Goal: Register for event/course

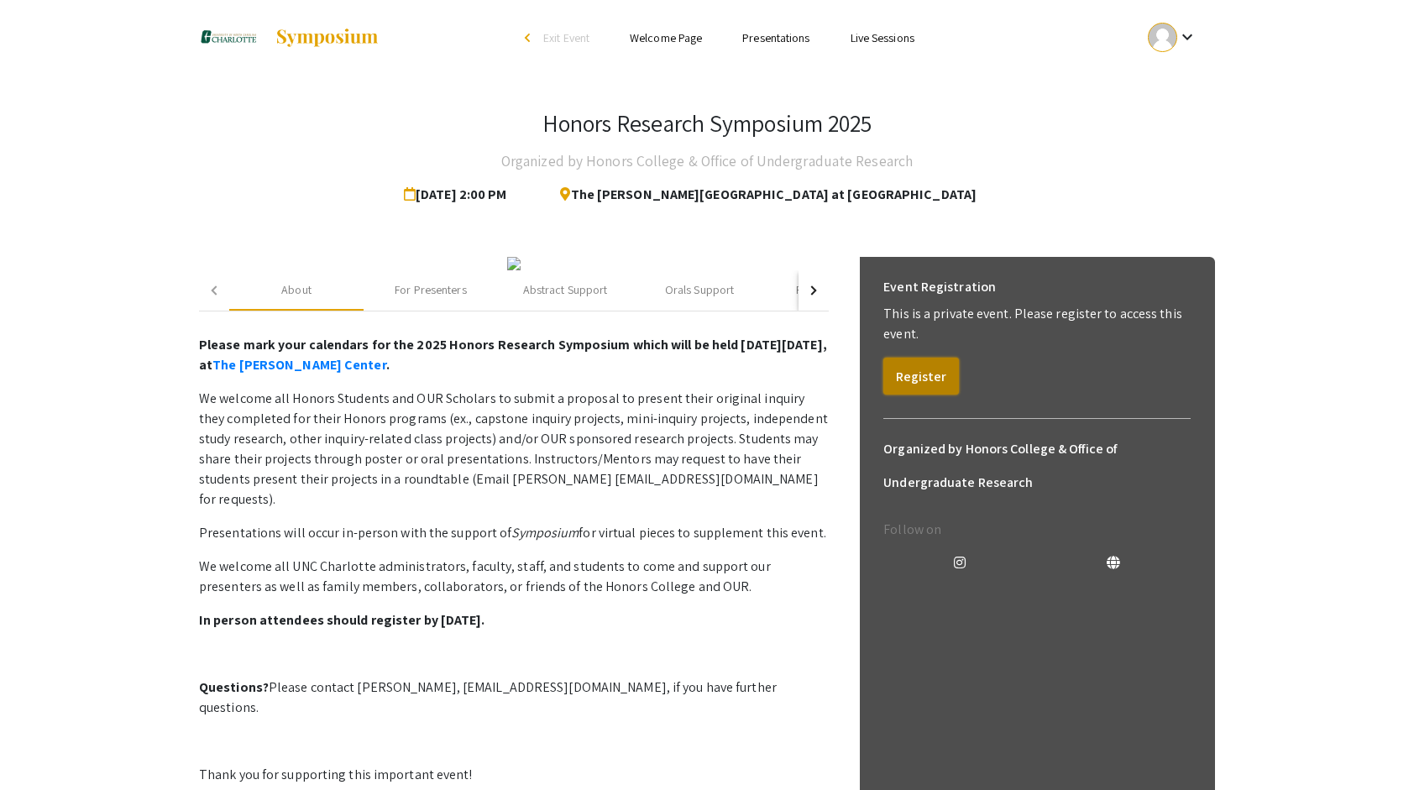
click at [928, 363] on button "Register" at bounding box center [921, 376] width 76 height 37
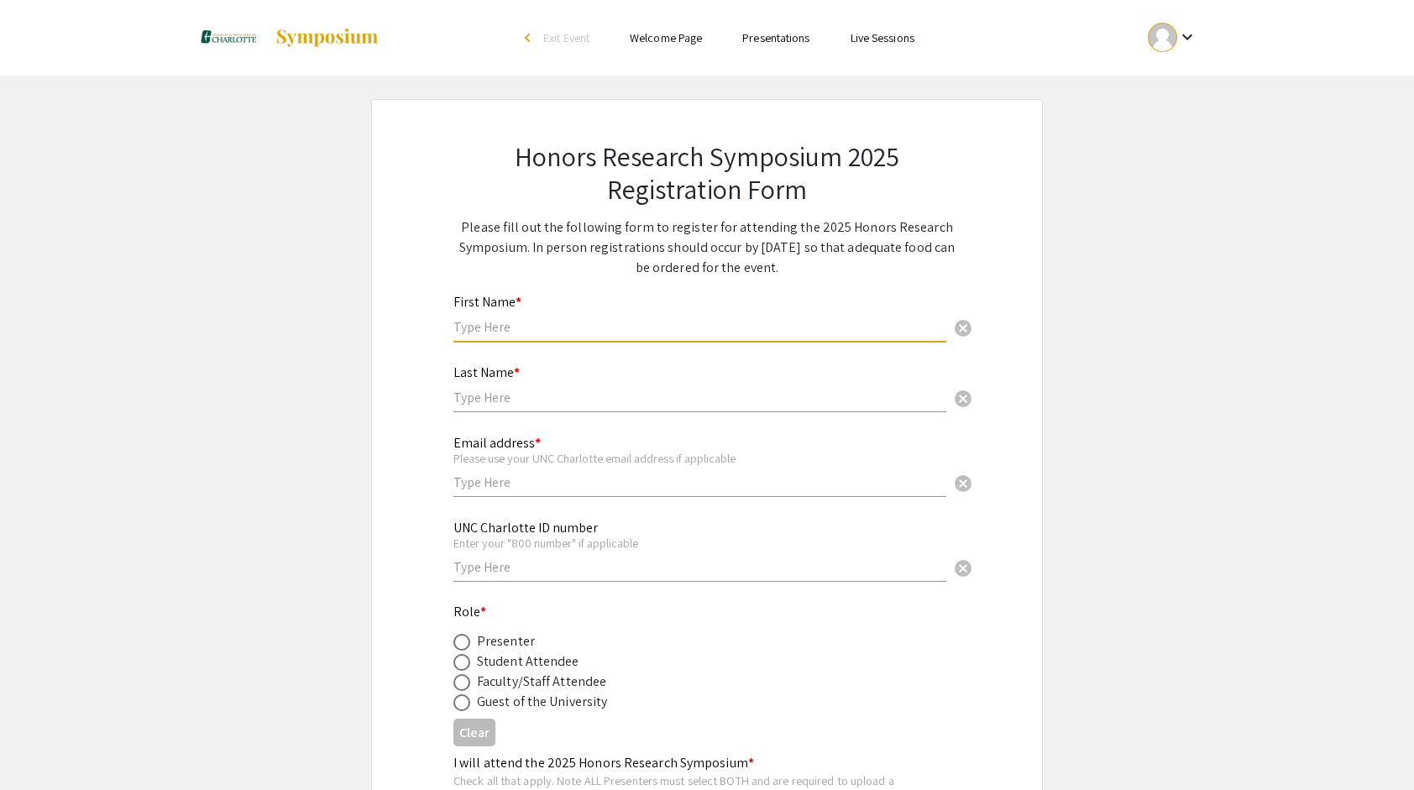
click at [524, 334] on input "text" at bounding box center [700, 327] width 493 height 18
type input "Shanthi"
type input "Pillai"
type input "spillai4@charlotte.edu"
click at [522, 576] on input "text" at bounding box center [700, 567] width 493 height 18
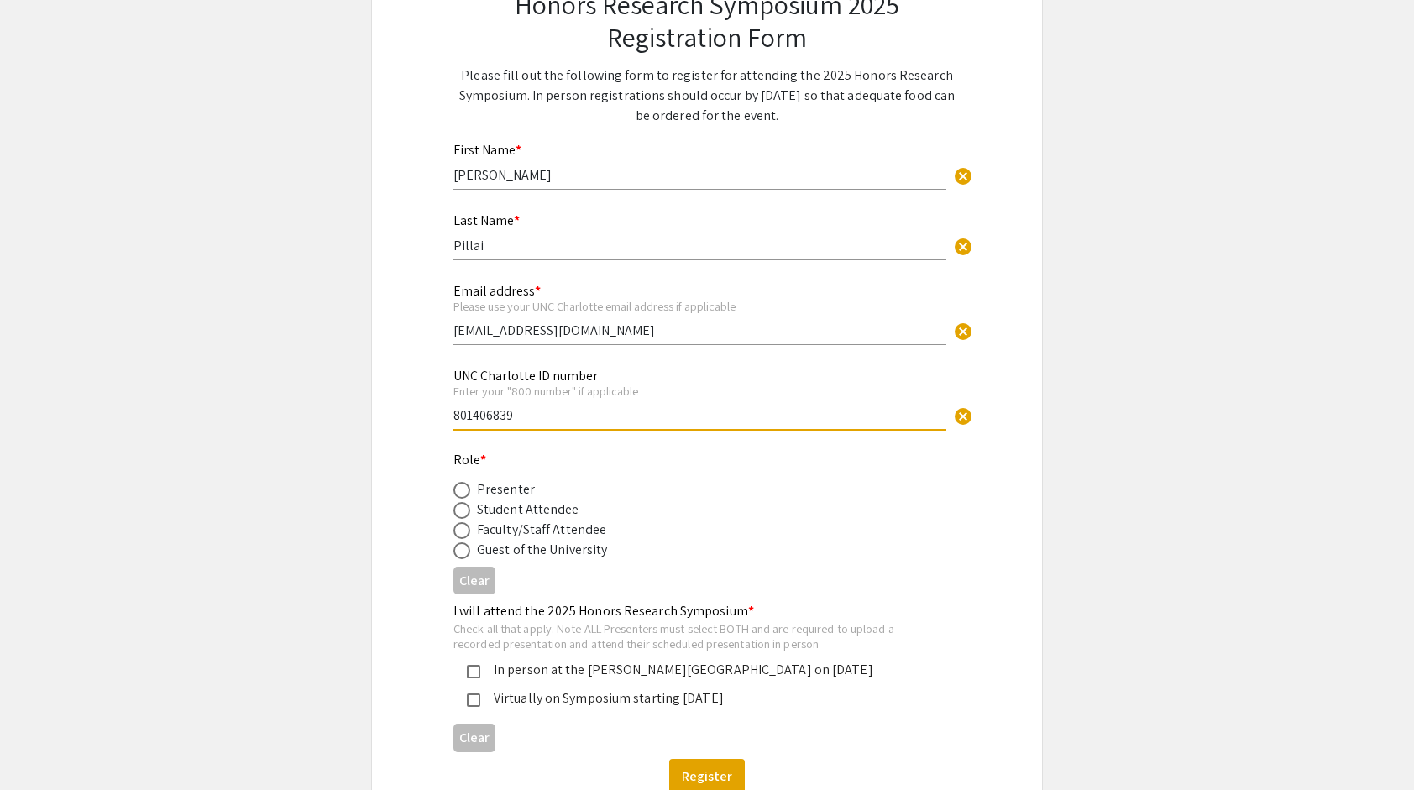
scroll to position [156, 0]
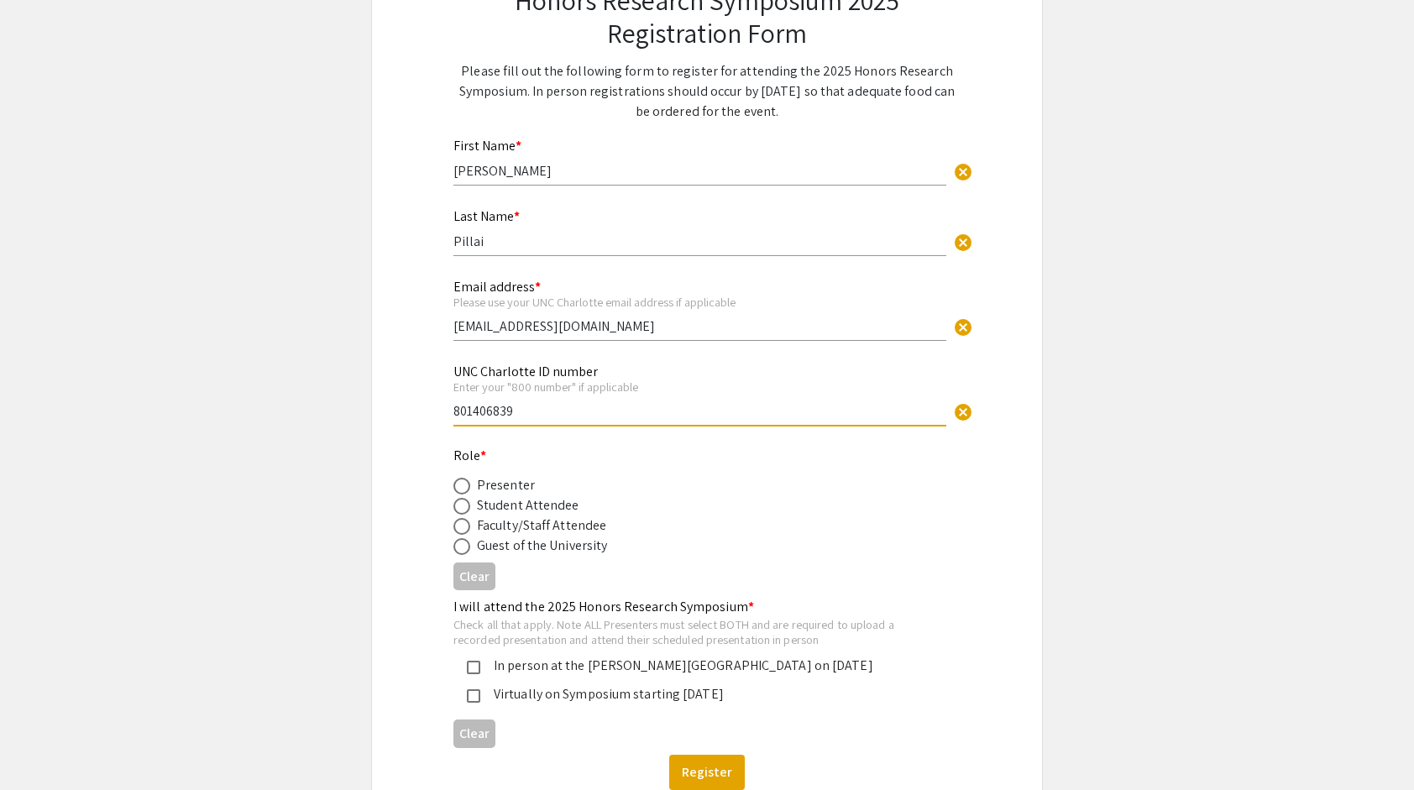
type input "801406839"
click at [460, 487] on span at bounding box center [462, 486] width 17 height 17
click at [460, 487] on input "radio" at bounding box center [462, 486] width 17 height 17
radio input "true"
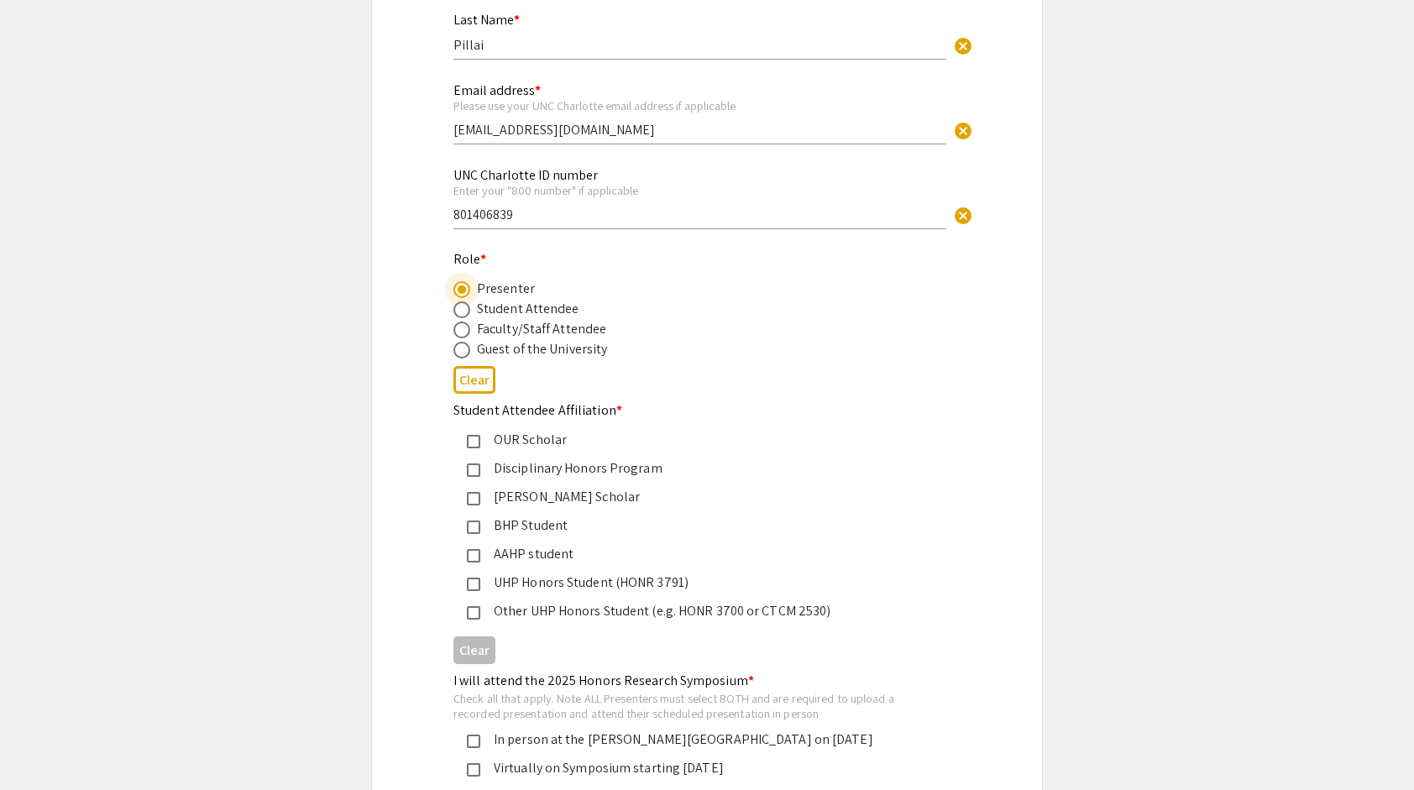
scroll to position [354, 0]
click at [527, 581] on div "UHP Honors Student (HONR 3791)" at bounding box center [700, 582] width 440 height 20
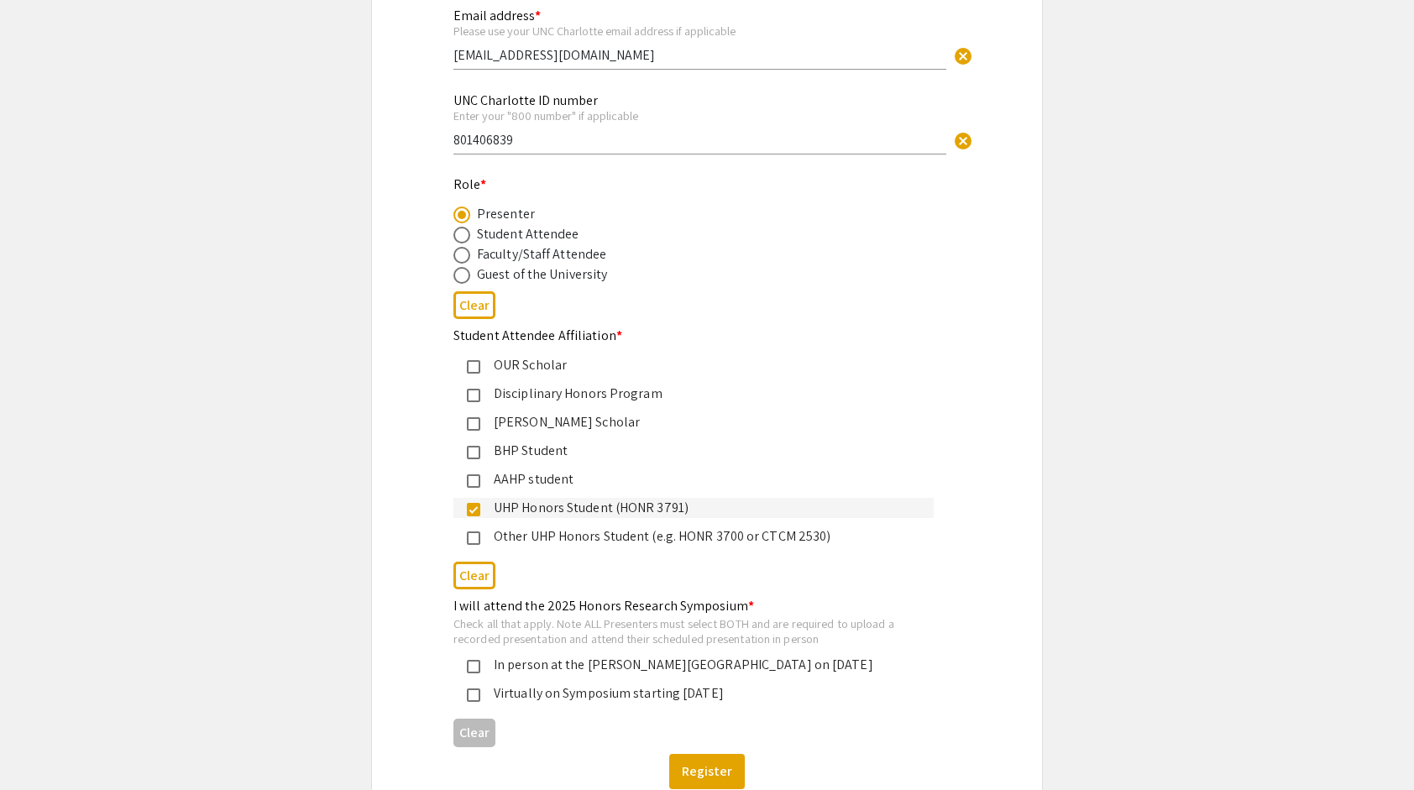
scroll to position [430, 0]
click at [474, 504] on mat-pseudo-checkbox at bounding box center [473, 507] width 13 height 13
click at [479, 536] on mat-pseudo-checkbox at bounding box center [473, 535] width 13 height 13
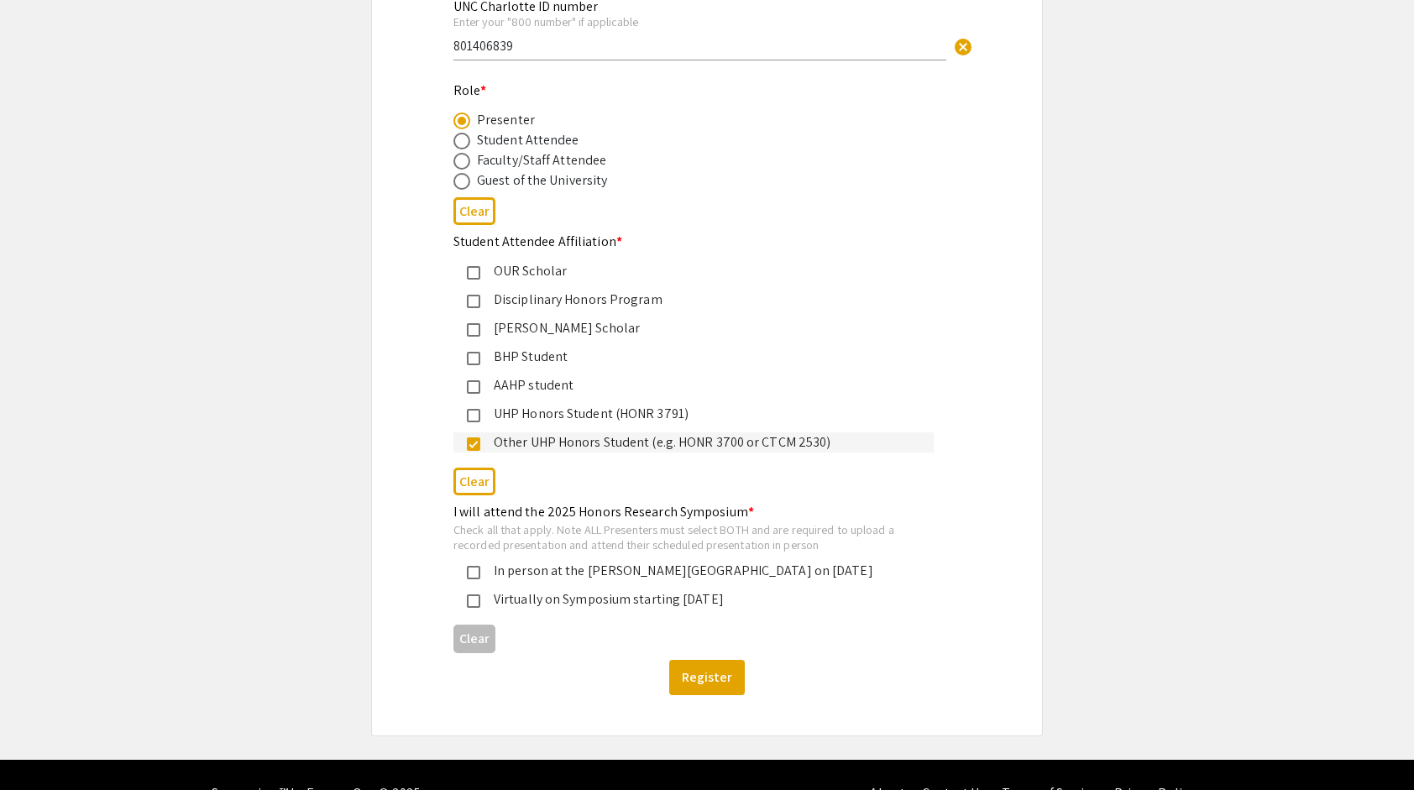
scroll to position [523, 0]
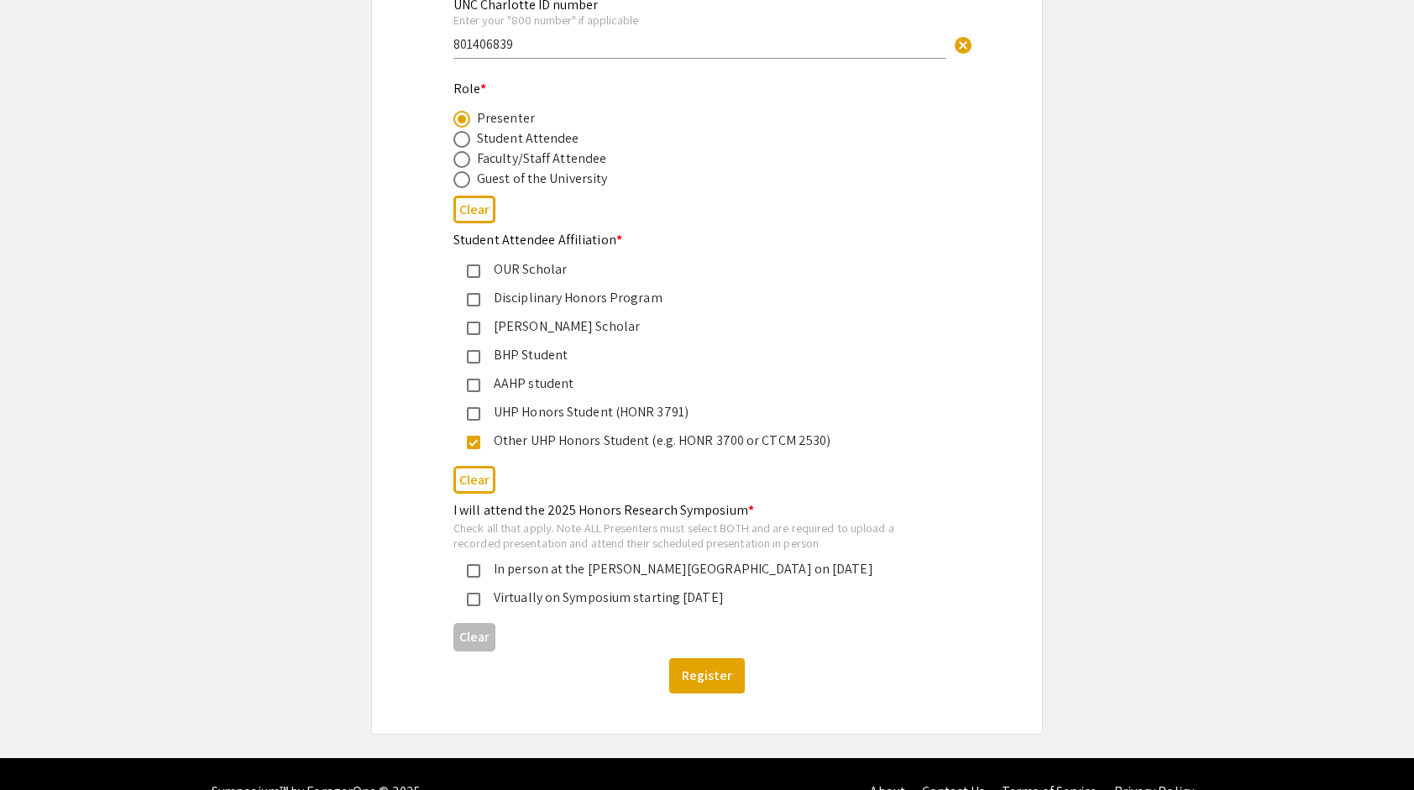
click at [483, 572] on div "In person at the DuBois Center on November 21, 2025" at bounding box center [700, 569] width 440 height 20
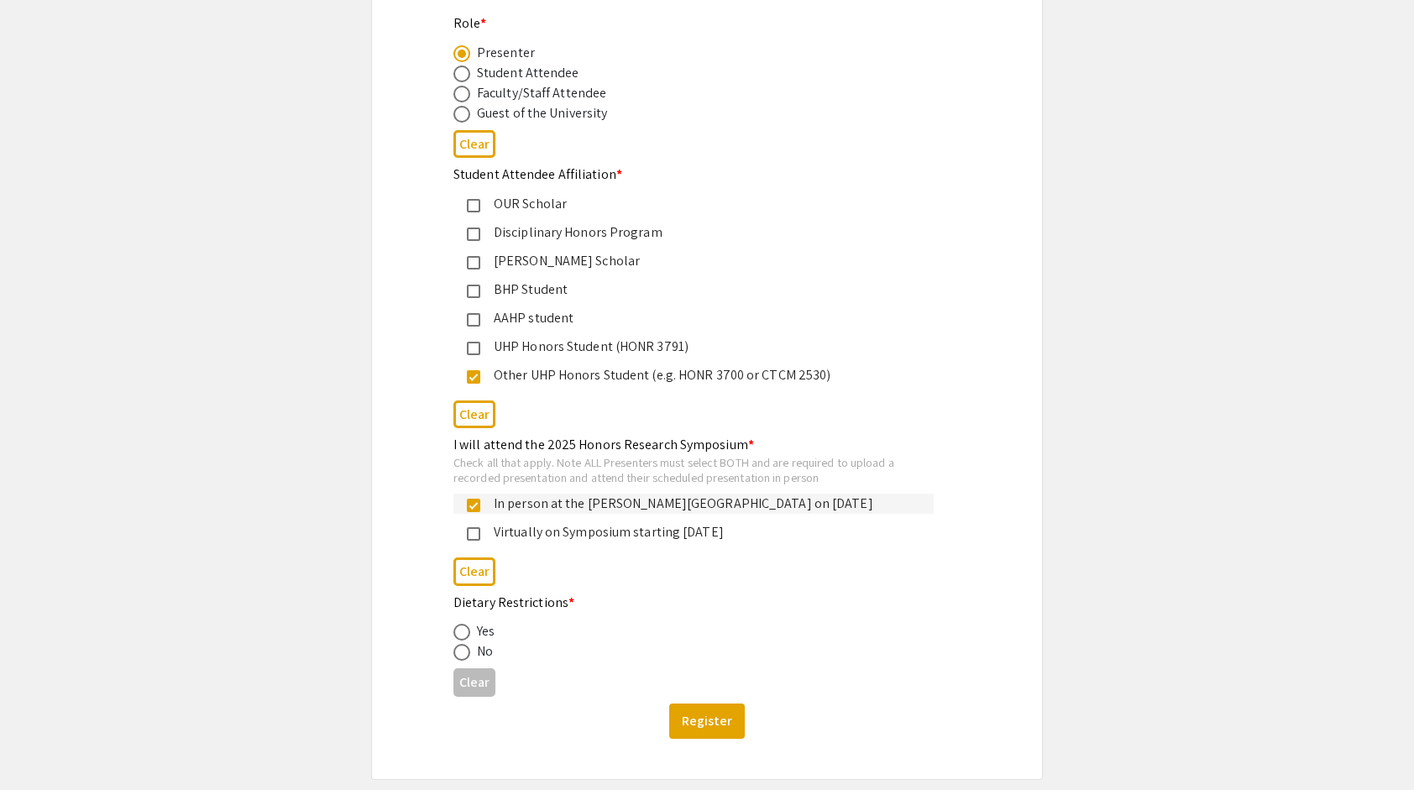
scroll to position [587, 0]
click at [452, 654] on div "Honors Research Symposium 2025 Registration Form Please fill out the following …" at bounding box center [707, 146] width 588 height 1267
click at [462, 635] on span at bounding box center [462, 634] width 17 height 17
click at [462, 635] on input "radio" at bounding box center [462, 634] width 17 height 17
radio input "true"
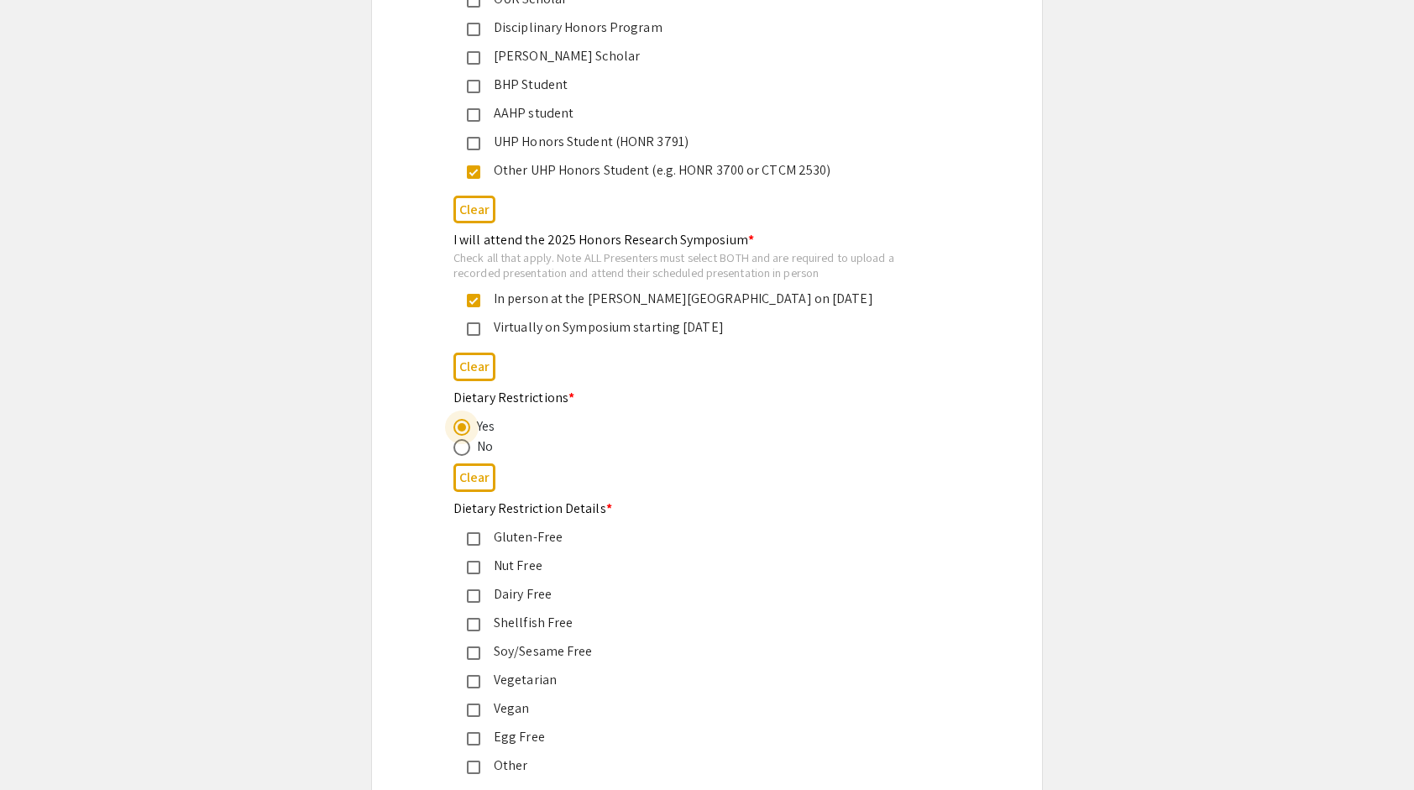
scroll to position [802, 0]
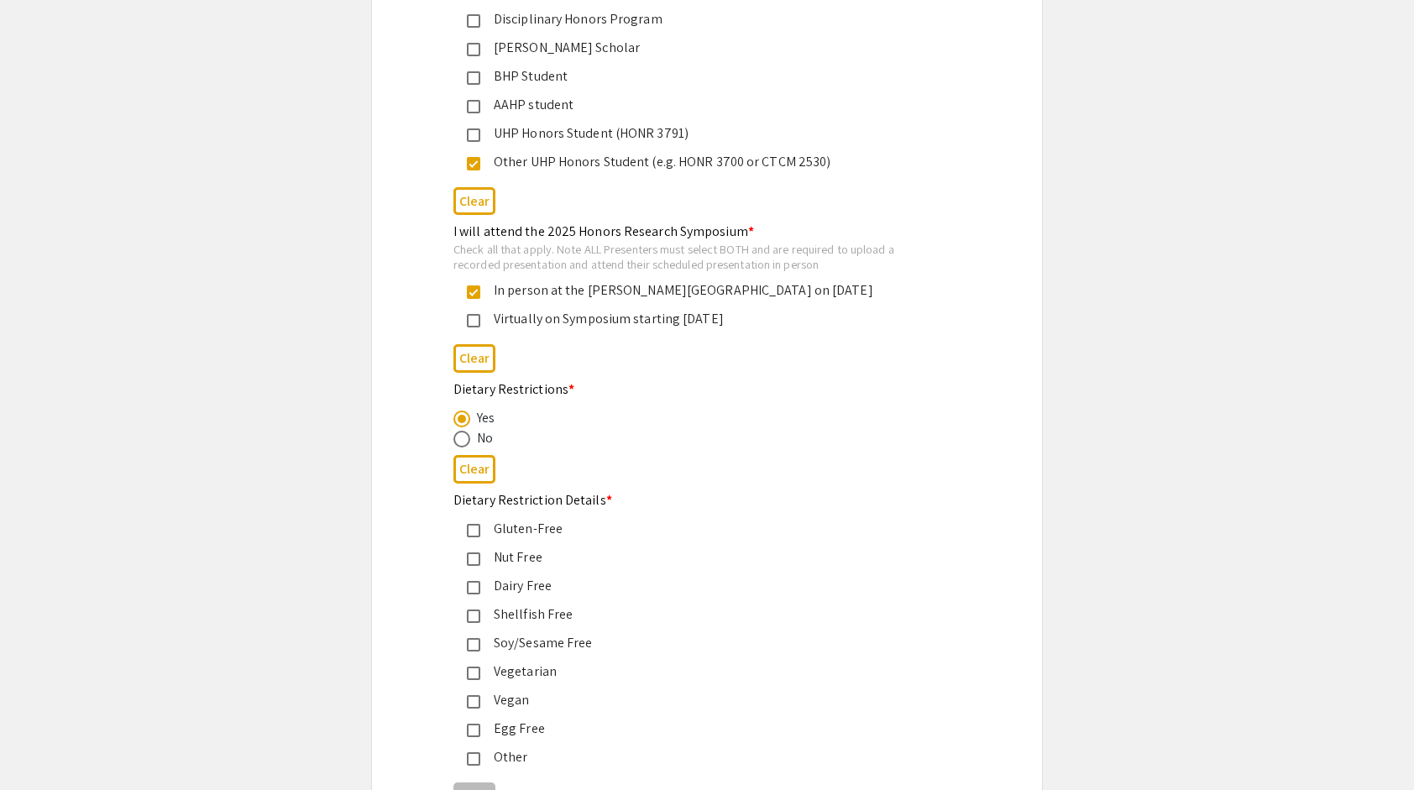
click at [479, 672] on mat-pseudo-checkbox at bounding box center [473, 673] width 13 height 13
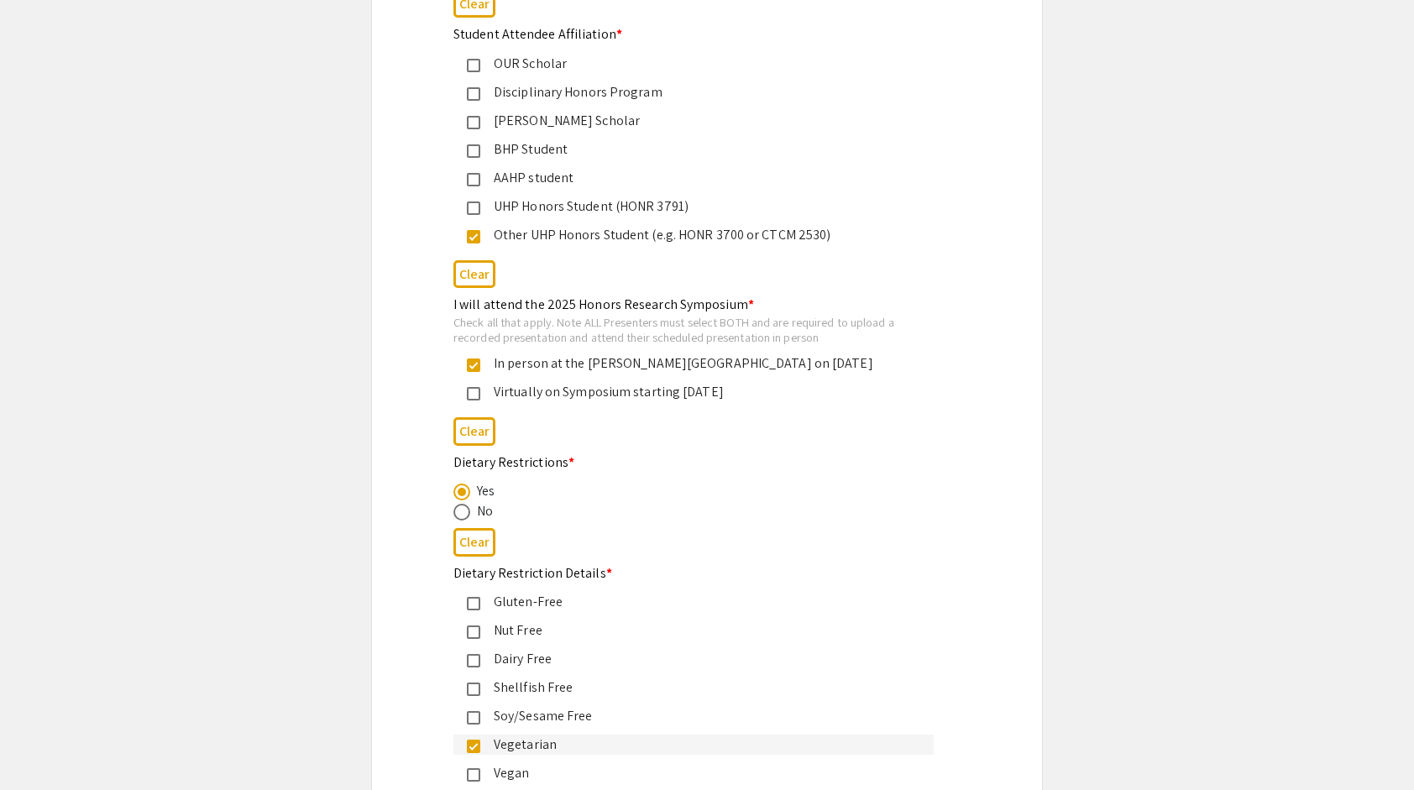
scroll to position [957, 0]
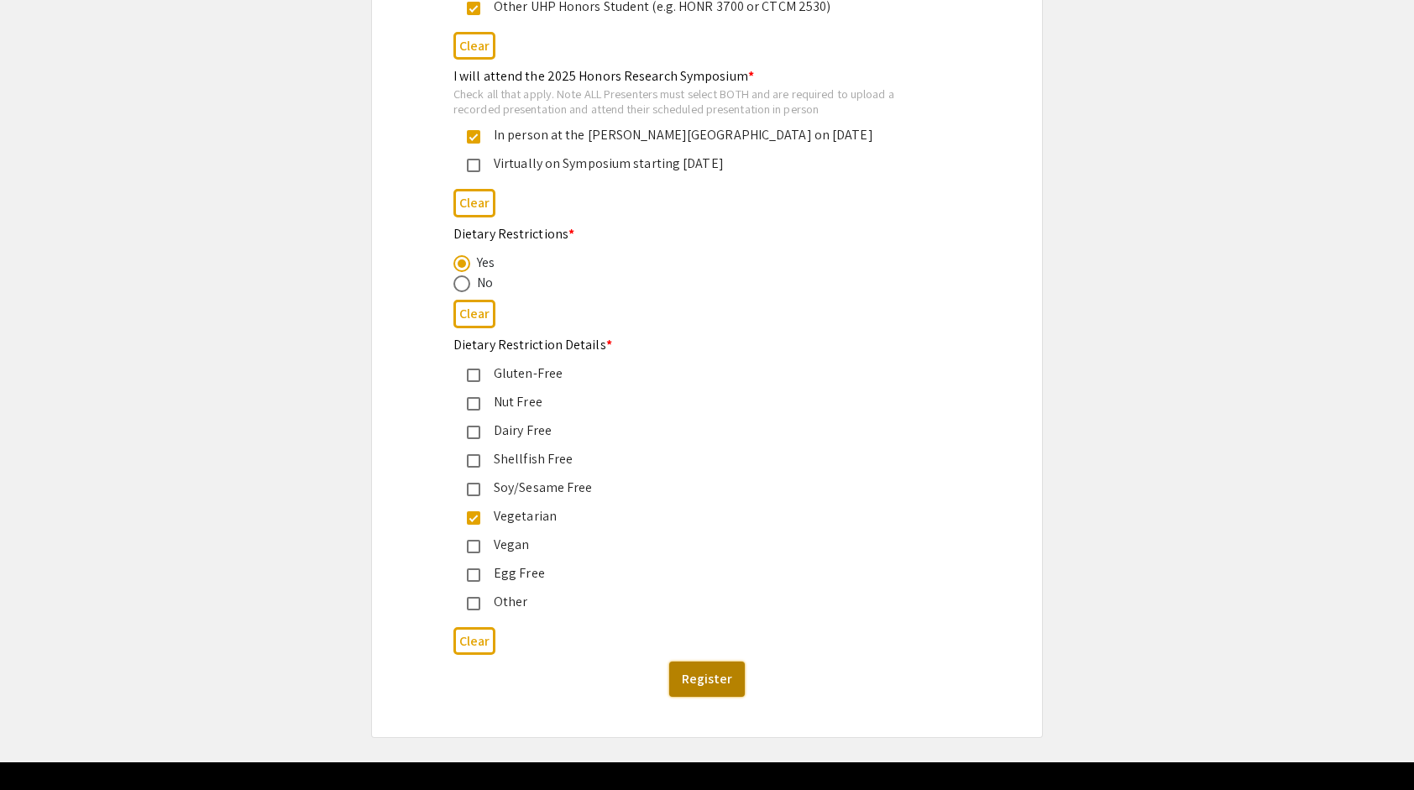
click at [698, 680] on button "Register" at bounding box center [707, 679] width 76 height 35
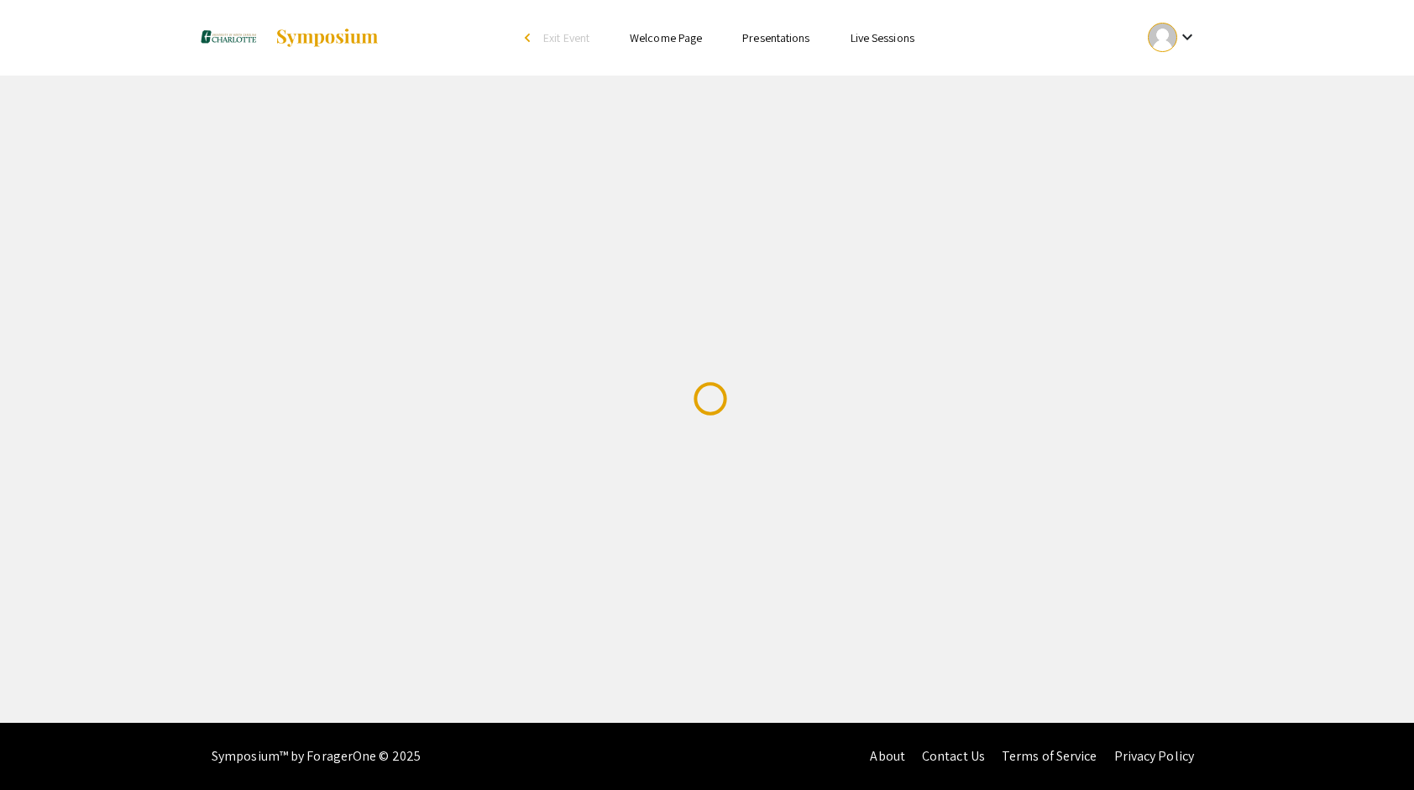
scroll to position [0, 0]
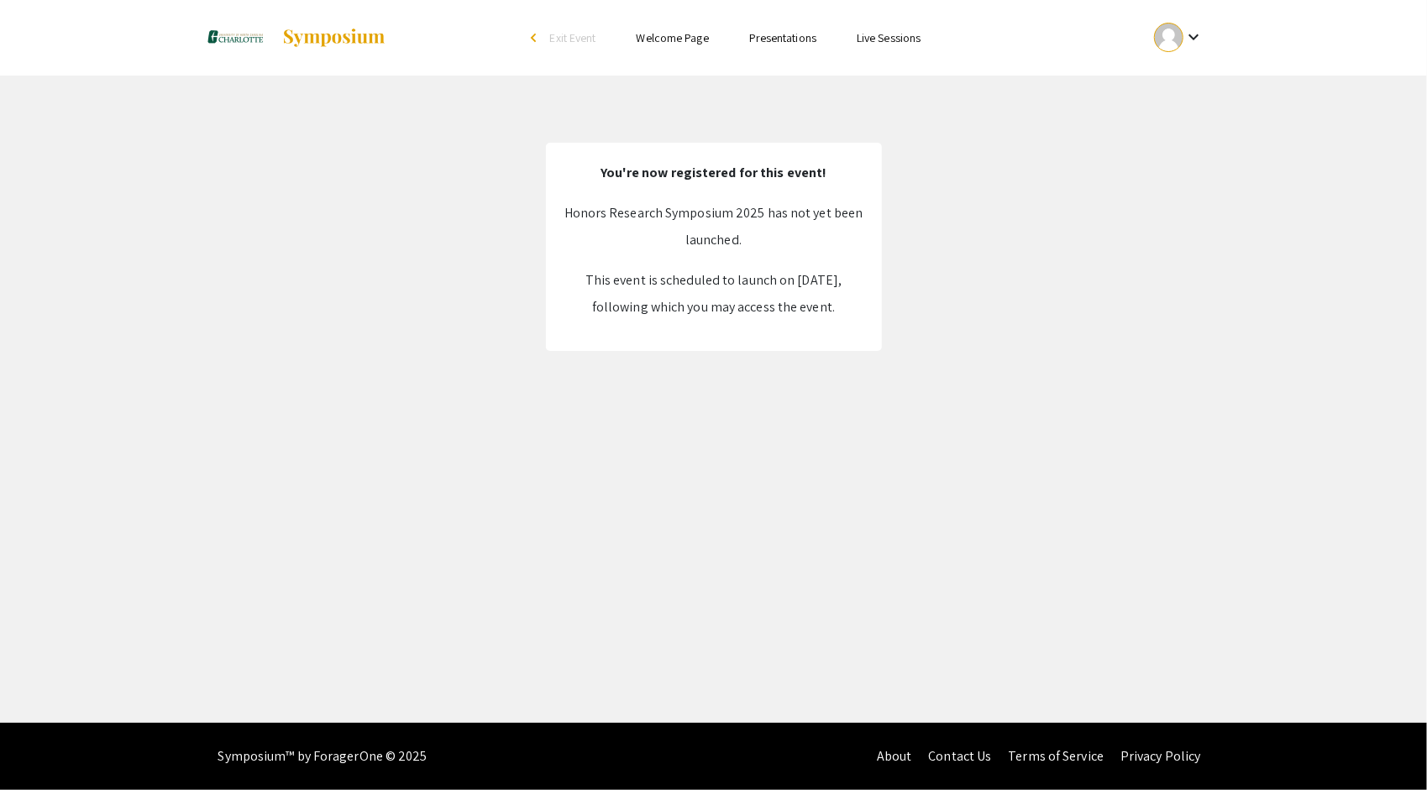
click at [1177, 36] on div at bounding box center [1168, 37] width 29 height 29
click at [1179, 89] on button "My Account" at bounding box center [1188, 83] width 103 height 40
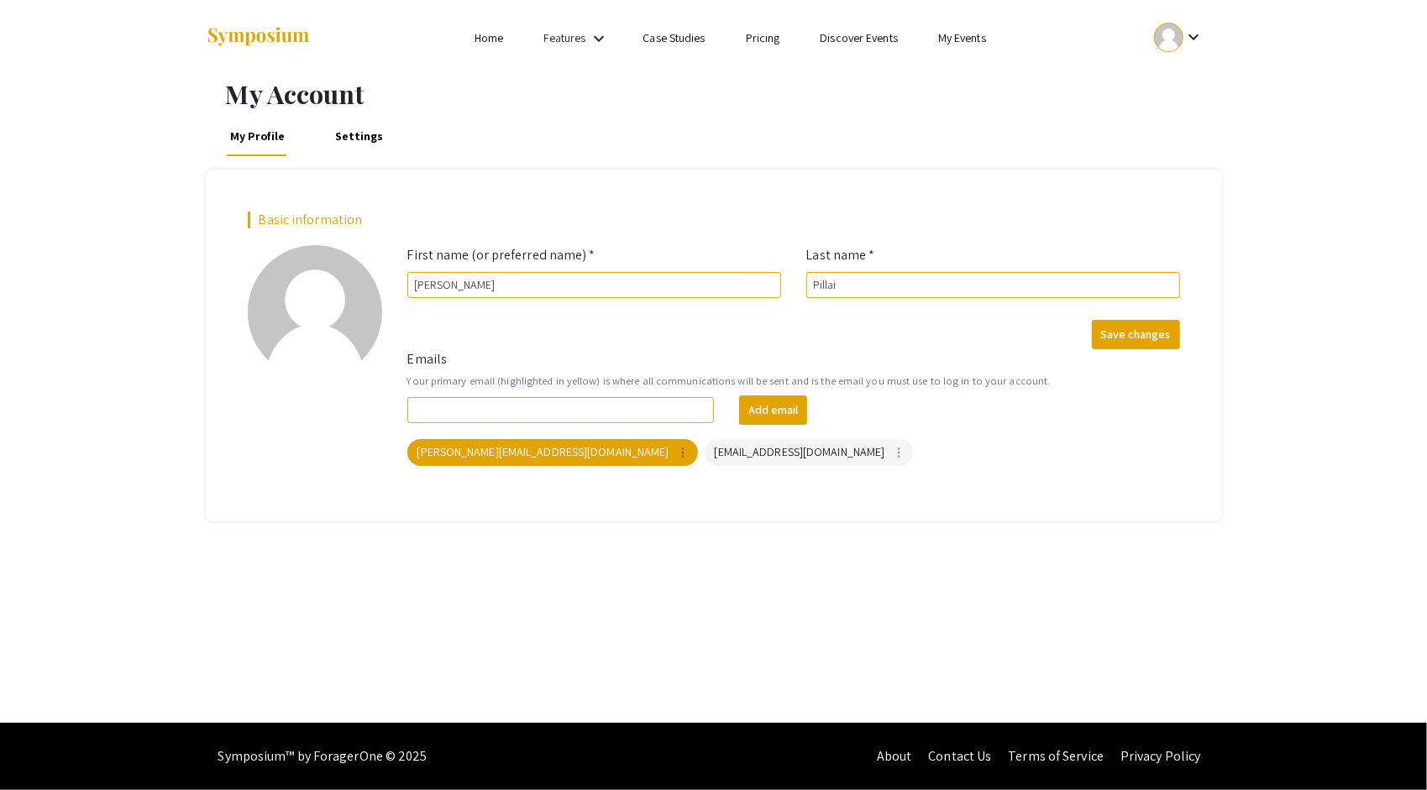
click at [998, 465] on div "shanthi.pillai@icloud.com more_vert spillai4@charlotte.edu more_vert" at bounding box center [793, 453] width 779 height 34
click at [352, 144] on link "Settings" at bounding box center [358, 136] width 55 height 40
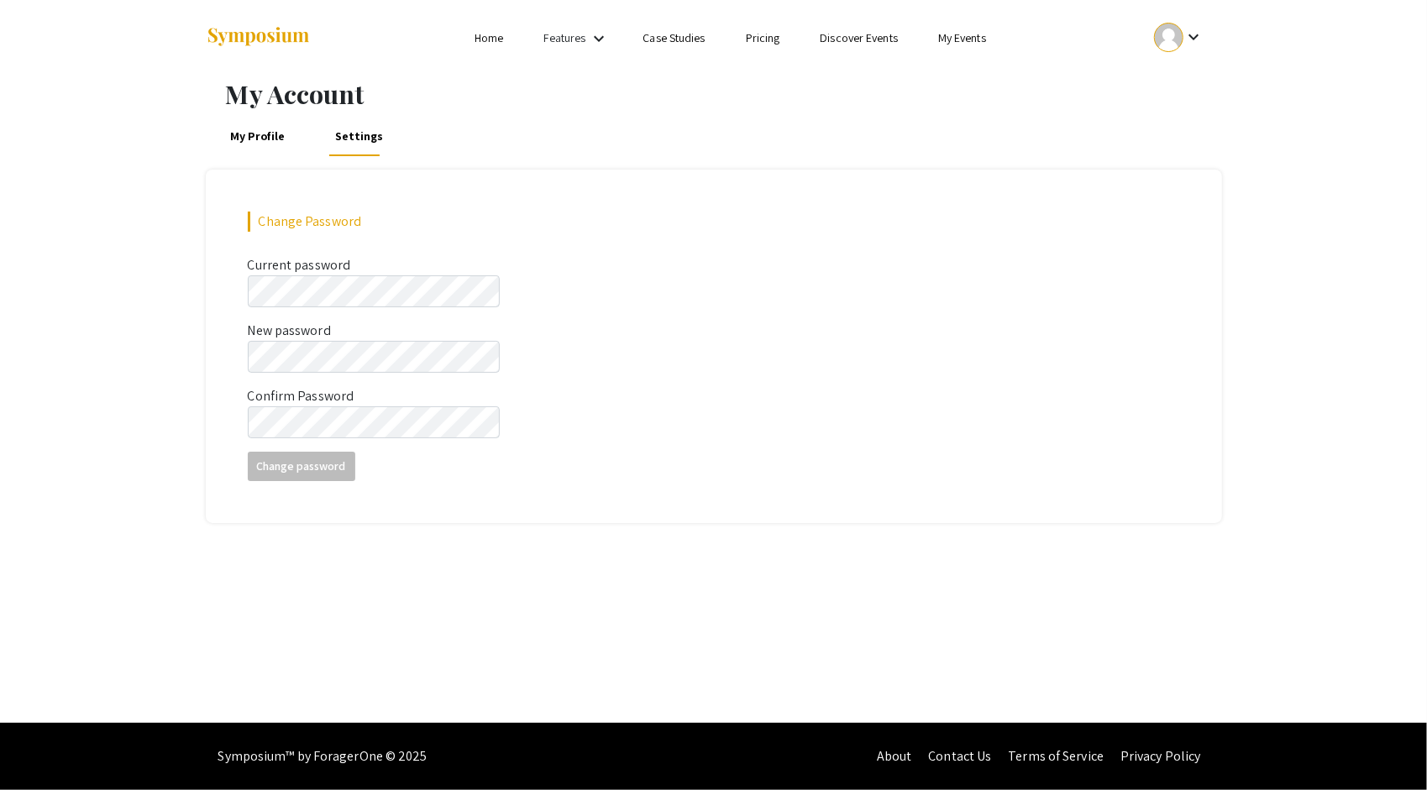
click at [285, 129] on link "My Profile" at bounding box center [257, 136] width 61 height 40
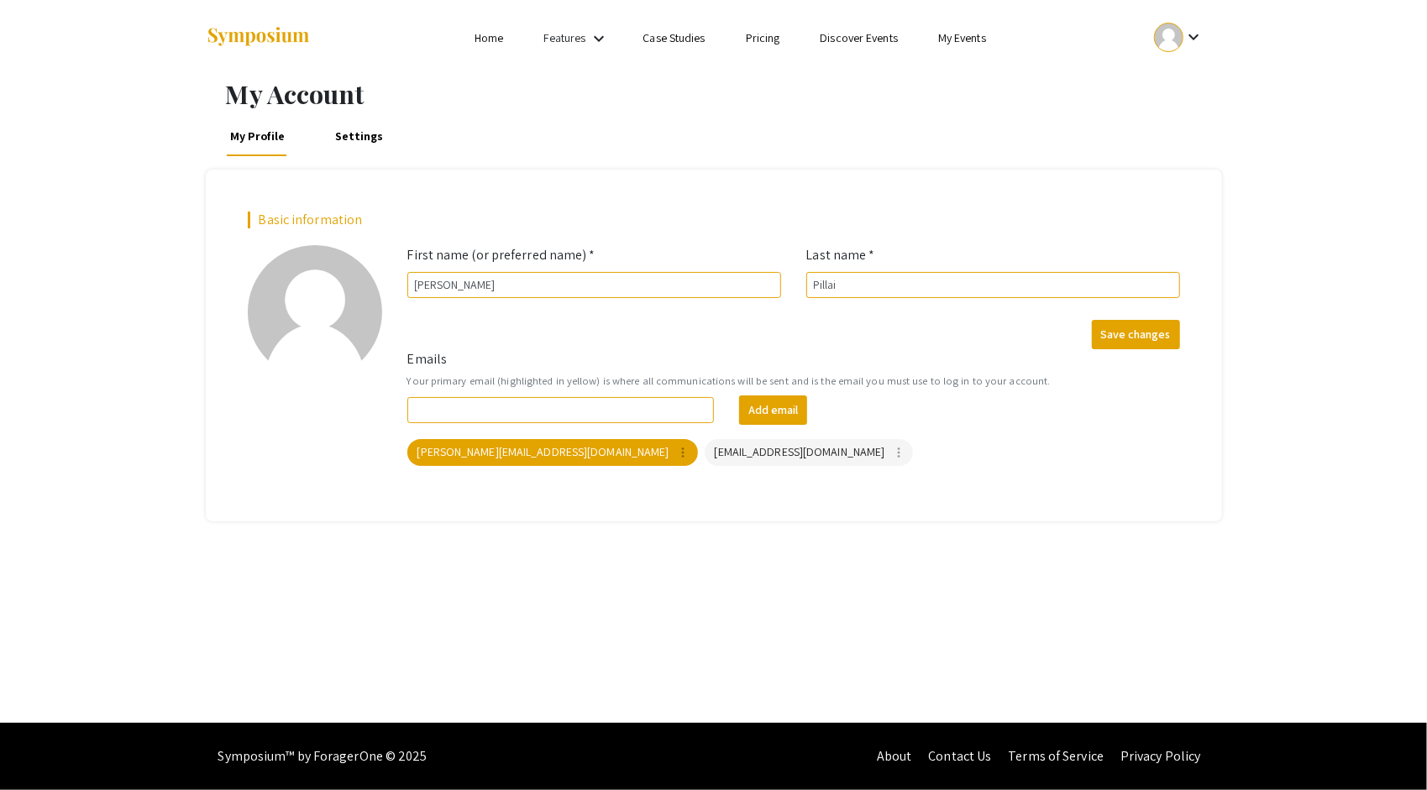
click at [350, 136] on link "Settings" at bounding box center [358, 136] width 55 height 40
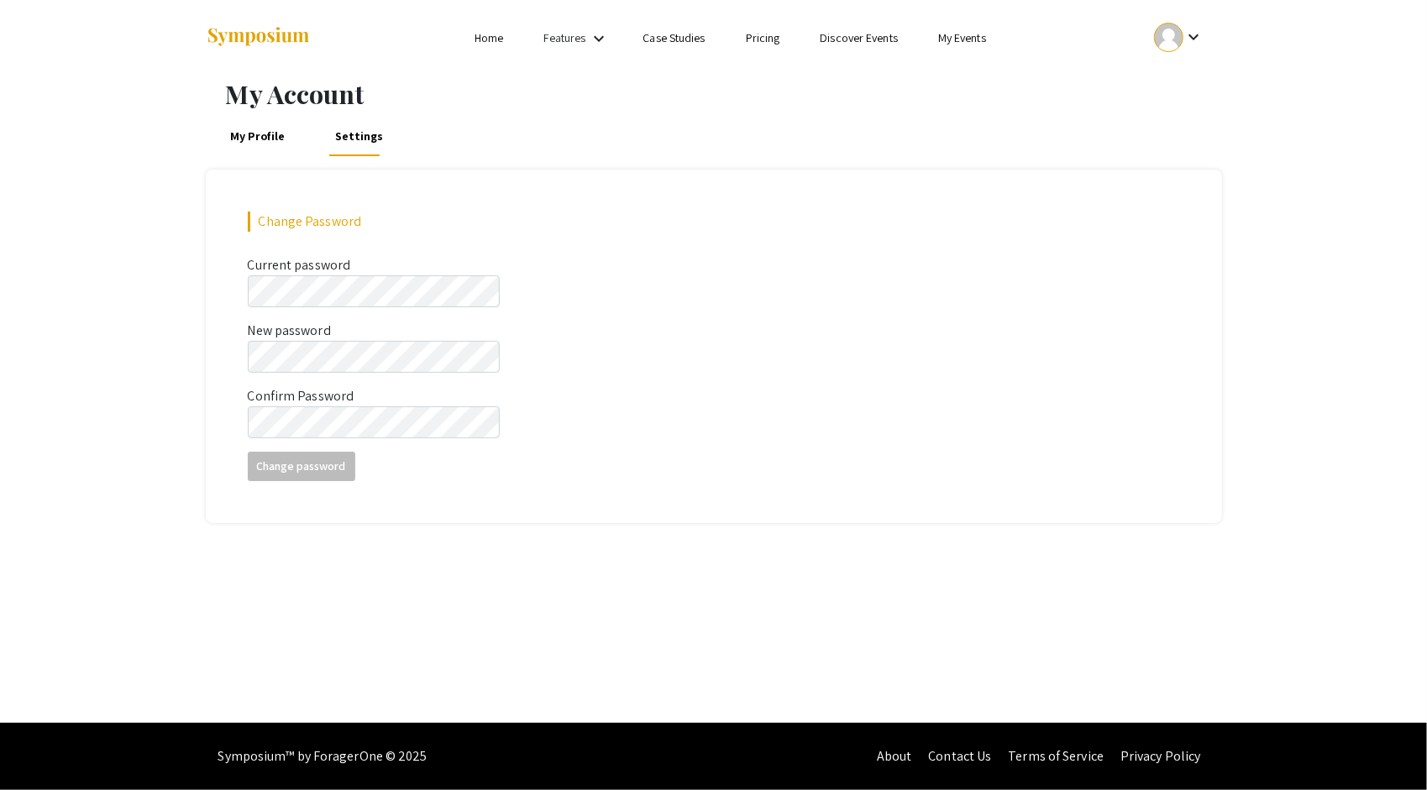
click at [277, 139] on link "My Profile" at bounding box center [257, 136] width 61 height 40
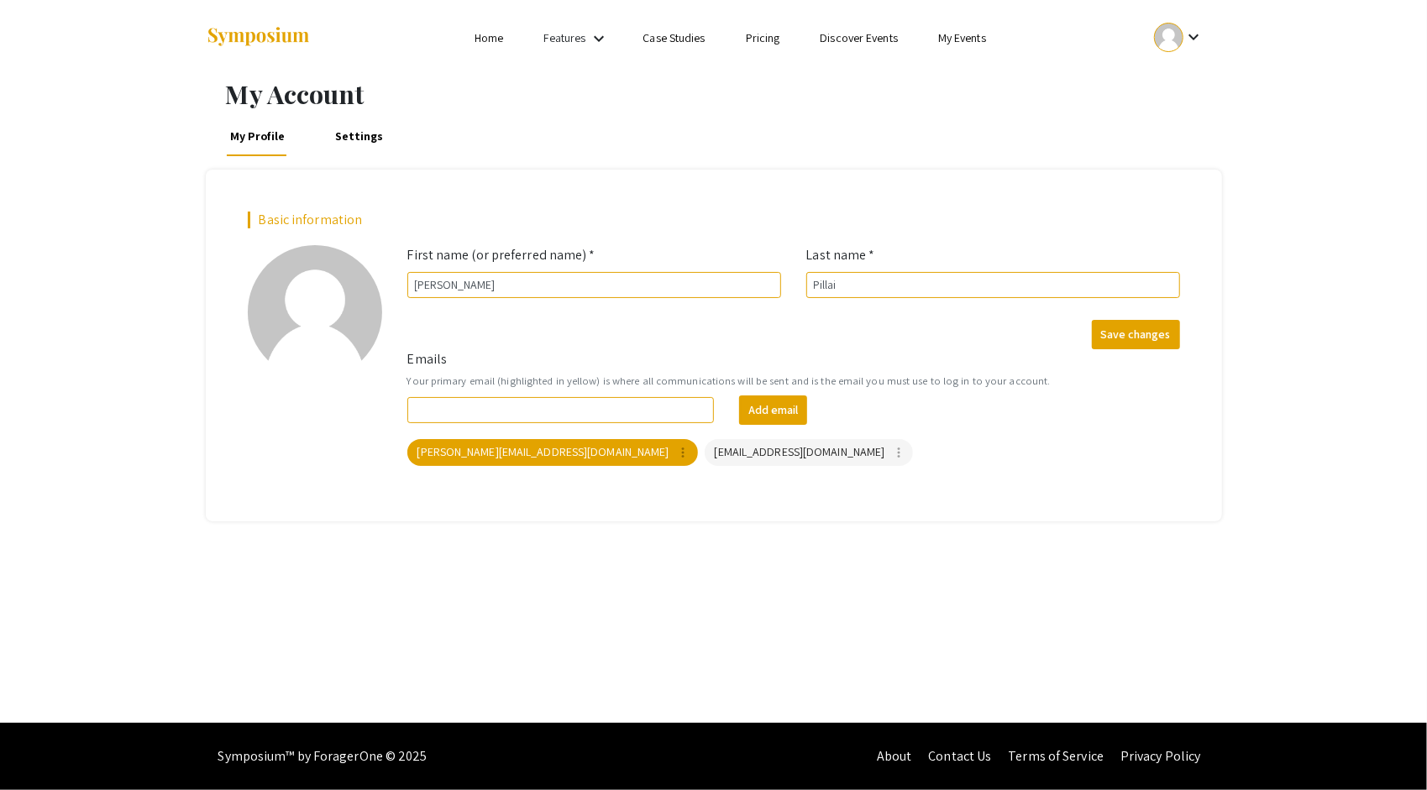
click at [352, 127] on link "Settings" at bounding box center [358, 136] width 55 height 40
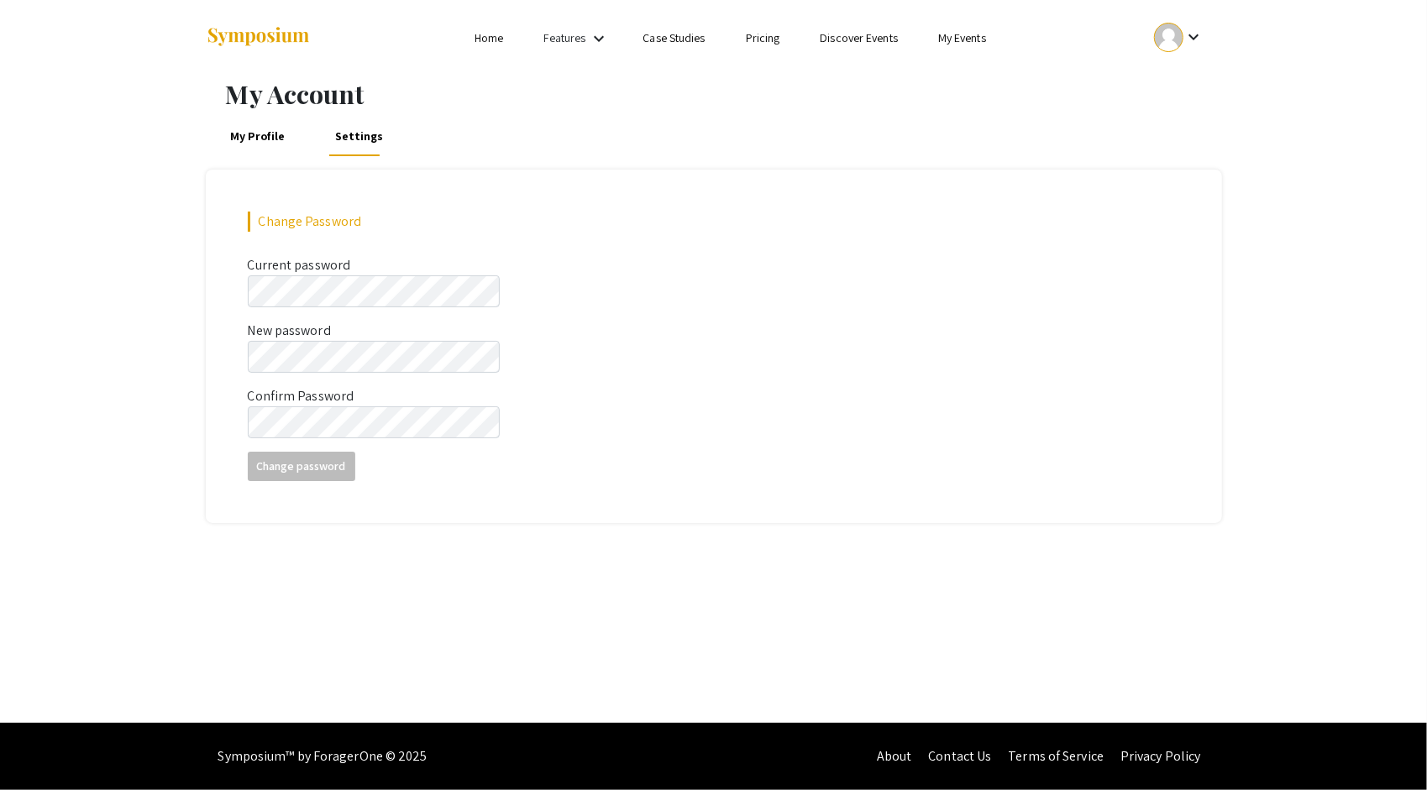
click at [450, 689] on div "My Account My Profile Settings Change Password Current password This field is r…" at bounding box center [713, 399] width 1427 height 647
click at [249, 128] on link "My Profile" at bounding box center [257, 136] width 61 height 40
click at [500, 50] on div at bounding box center [373, 38] width 335 height 76
click at [489, 37] on link "Home" at bounding box center [488, 37] width 29 height 15
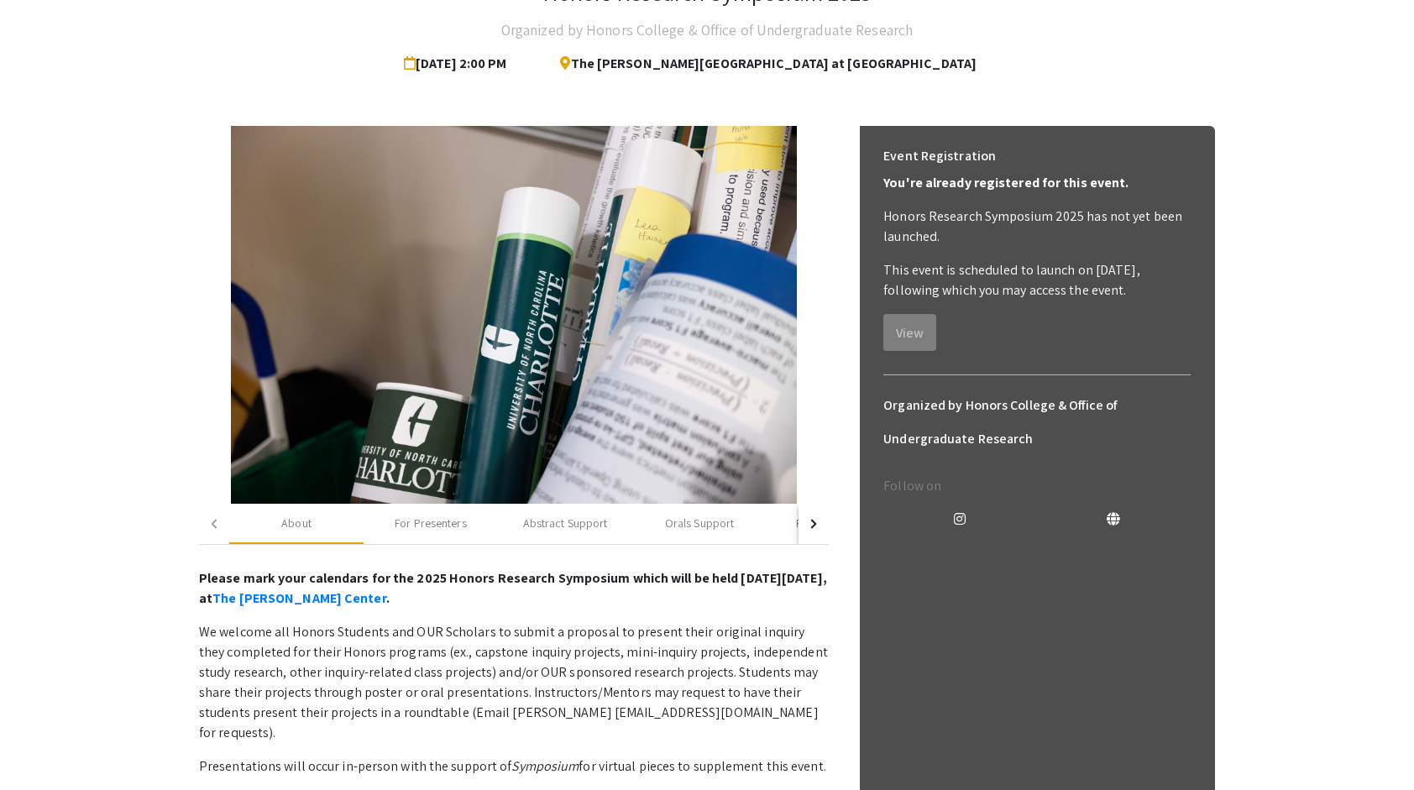
scroll to position [132, 0]
click at [437, 517] on div "For Presenters" at bounding box center [430, 523] width 71 height 18
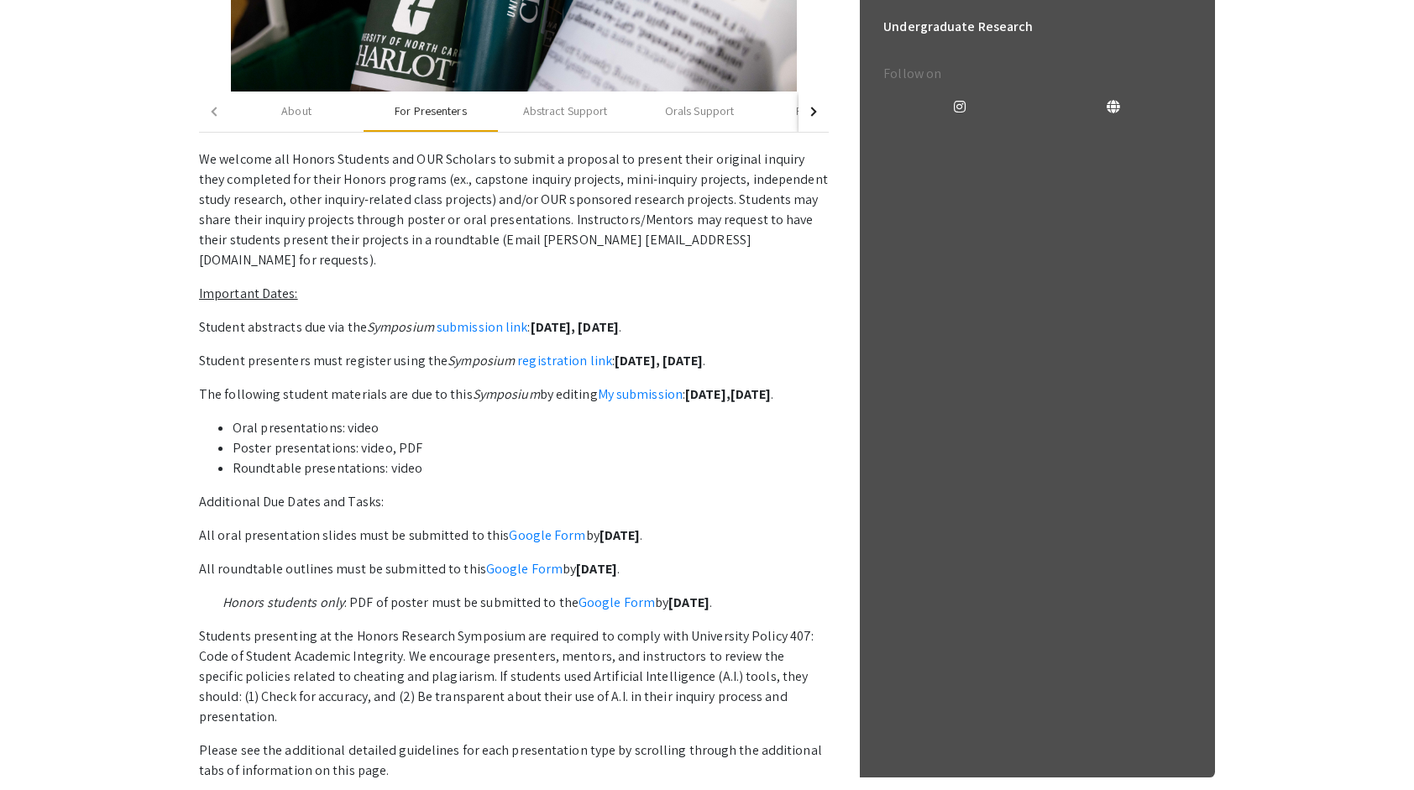
scroll to position [0, 0]
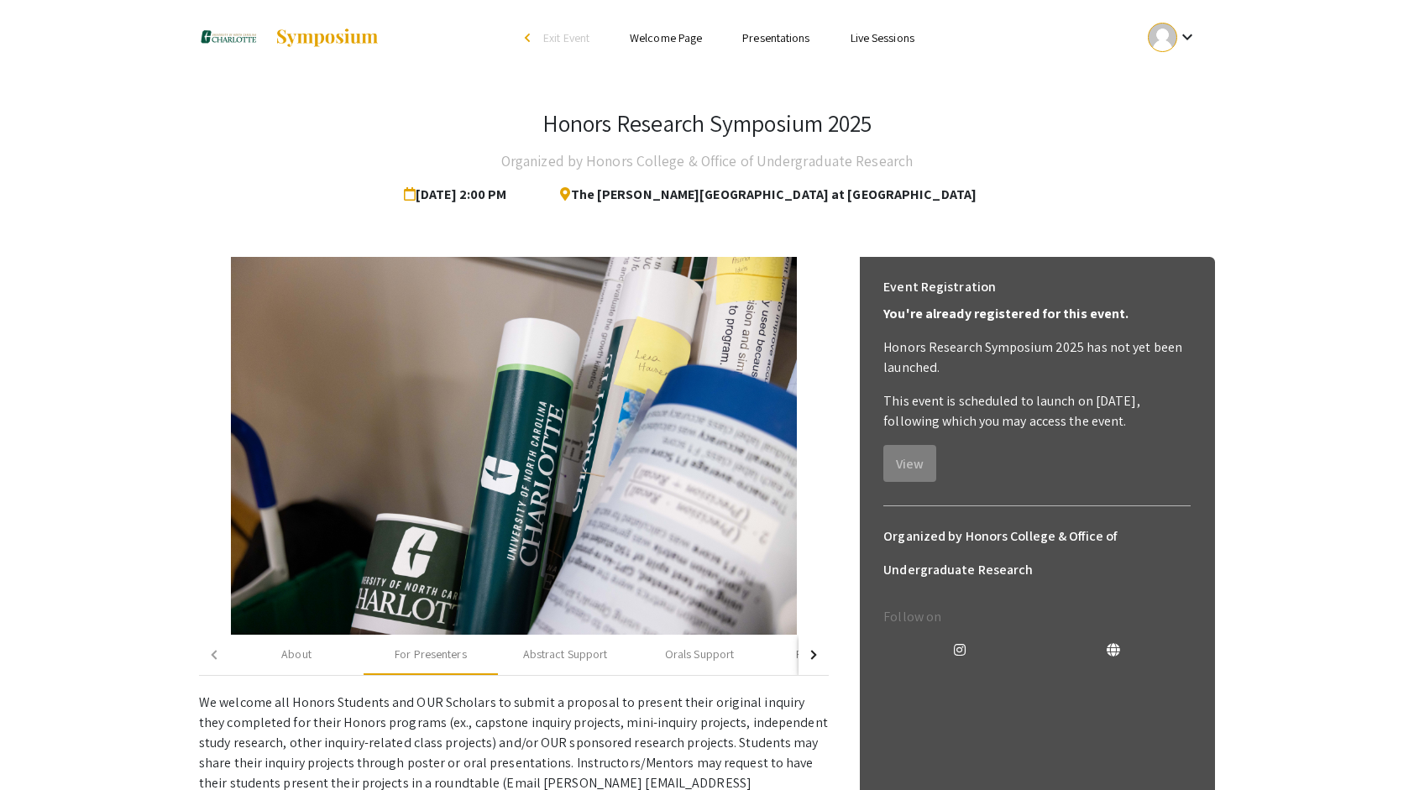
click at [774, 35] on link "Presentations" at bounding box center [775, 37] width 67 height 15
click at [777, 34] on link "Presentations" at bounding box center [775, 37] width 67 height 15
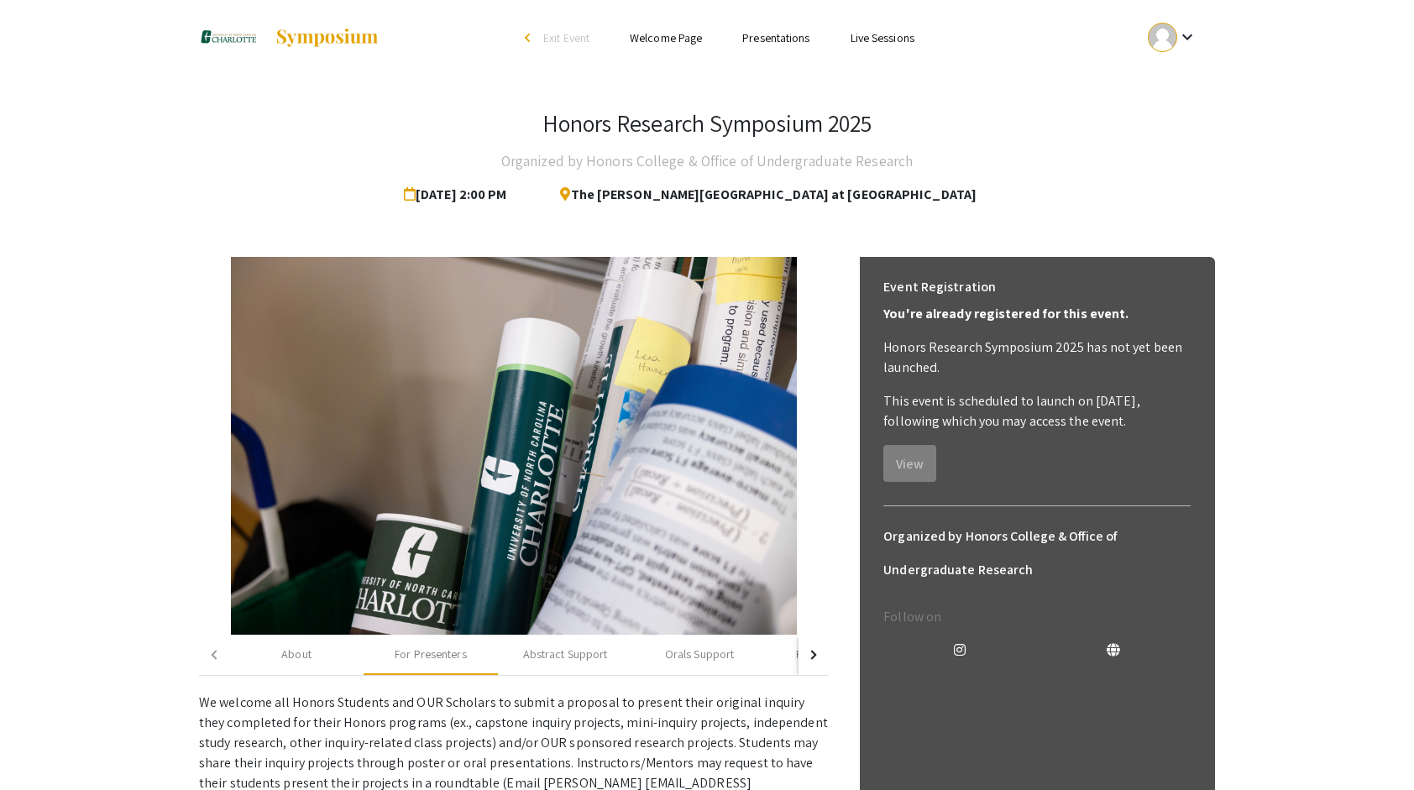
click at [1040, 160] on div "Honors Research Symposium 2025 Organized by Honors College & Office of Undergra…" at bounding box center [707, 160] width 1016 height 102
click at [766, 47] on li "Presentations" at bounding box center [775, 38] width 107 height 20
click at [766, 35] on link "Presentations" at bounding box center [775, 37] width 67 height 15
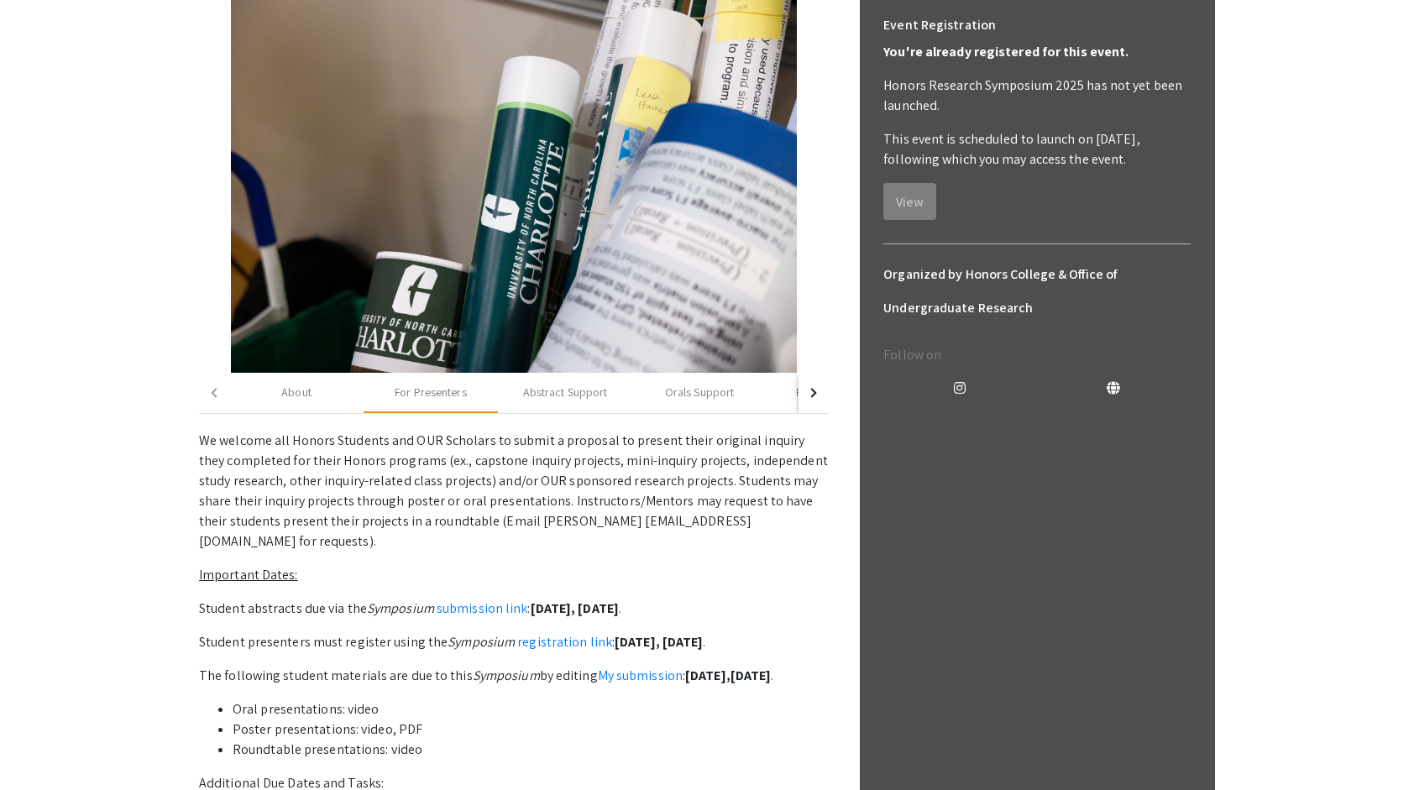
scroll to position [104, 0]
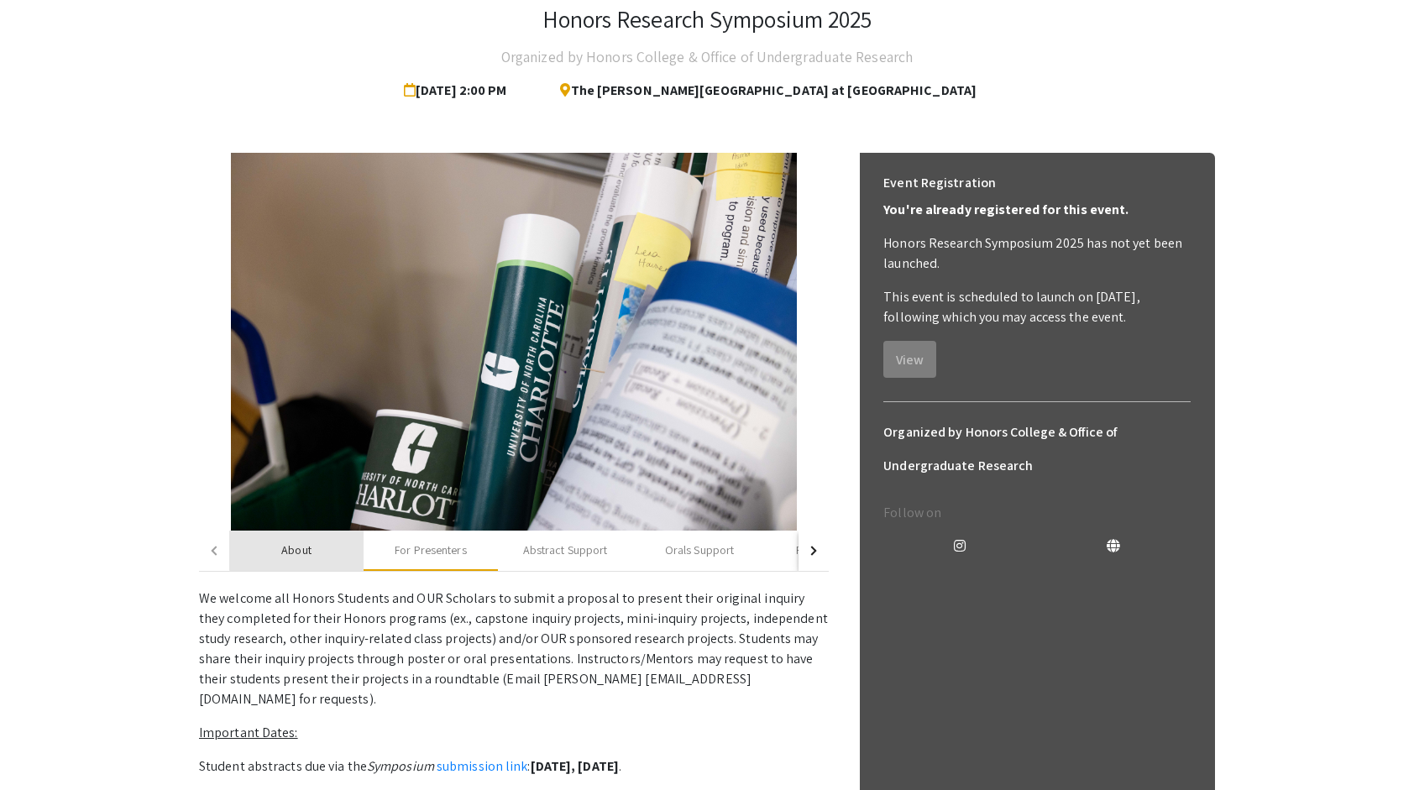
click at [298, 546] on div "About" at bounding box center [296, 551] width 30 height 18
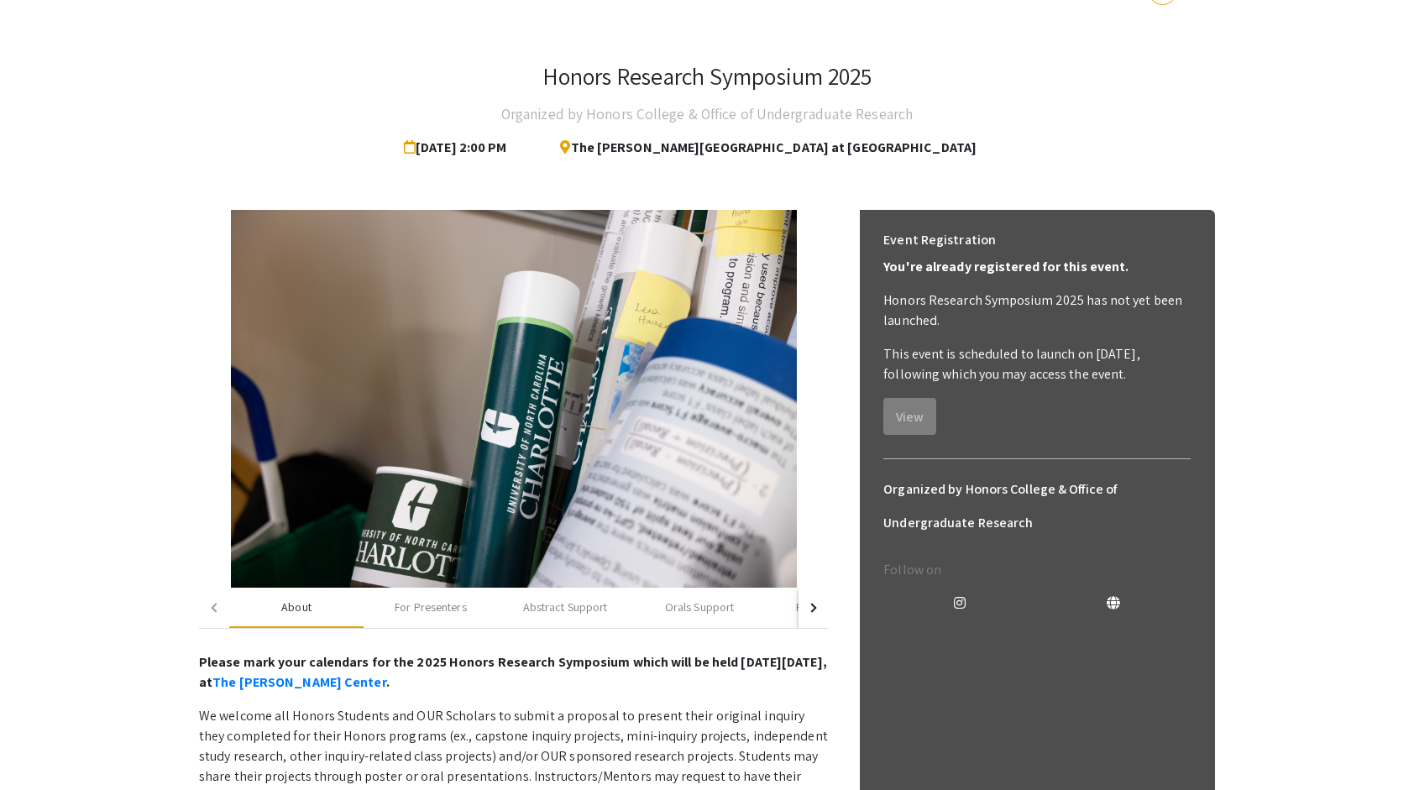
scroll to position [0, 0]
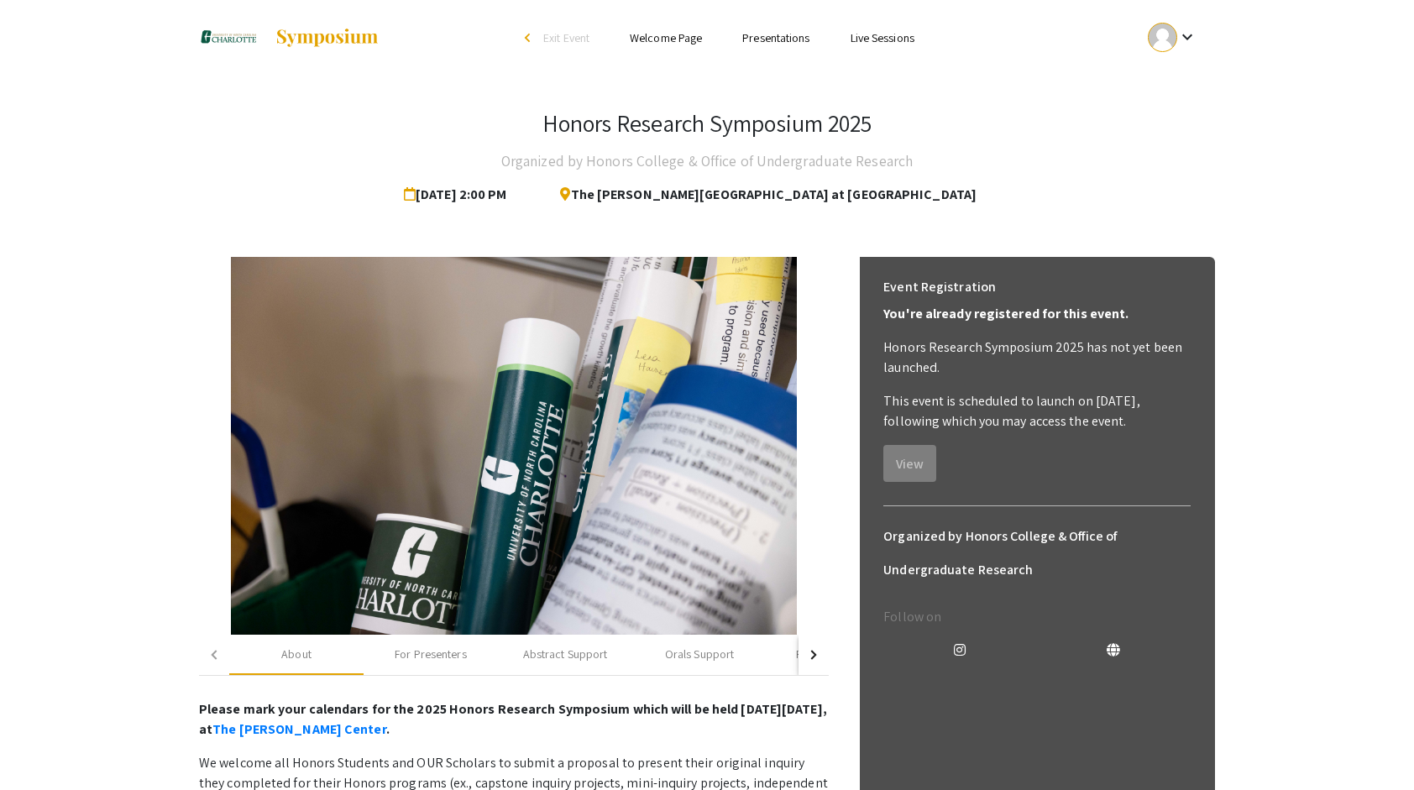
click at [776, 23] on ul "Skip navigation arrow_back_ios Exit Event Welcome Page Presentations Live Sessi…" at bounding box center [706, 38] width 335 height 76
click at [778, 37] on link "Presentations" at bounding box center [775, 37] width 67 height 15
click at [774, 47] on li "Presentations" at bounding box center [775, 38] width 107 height 20
click at [778, 30] on link "Presentations" at bounding box center [775, 37] width 67 height 15
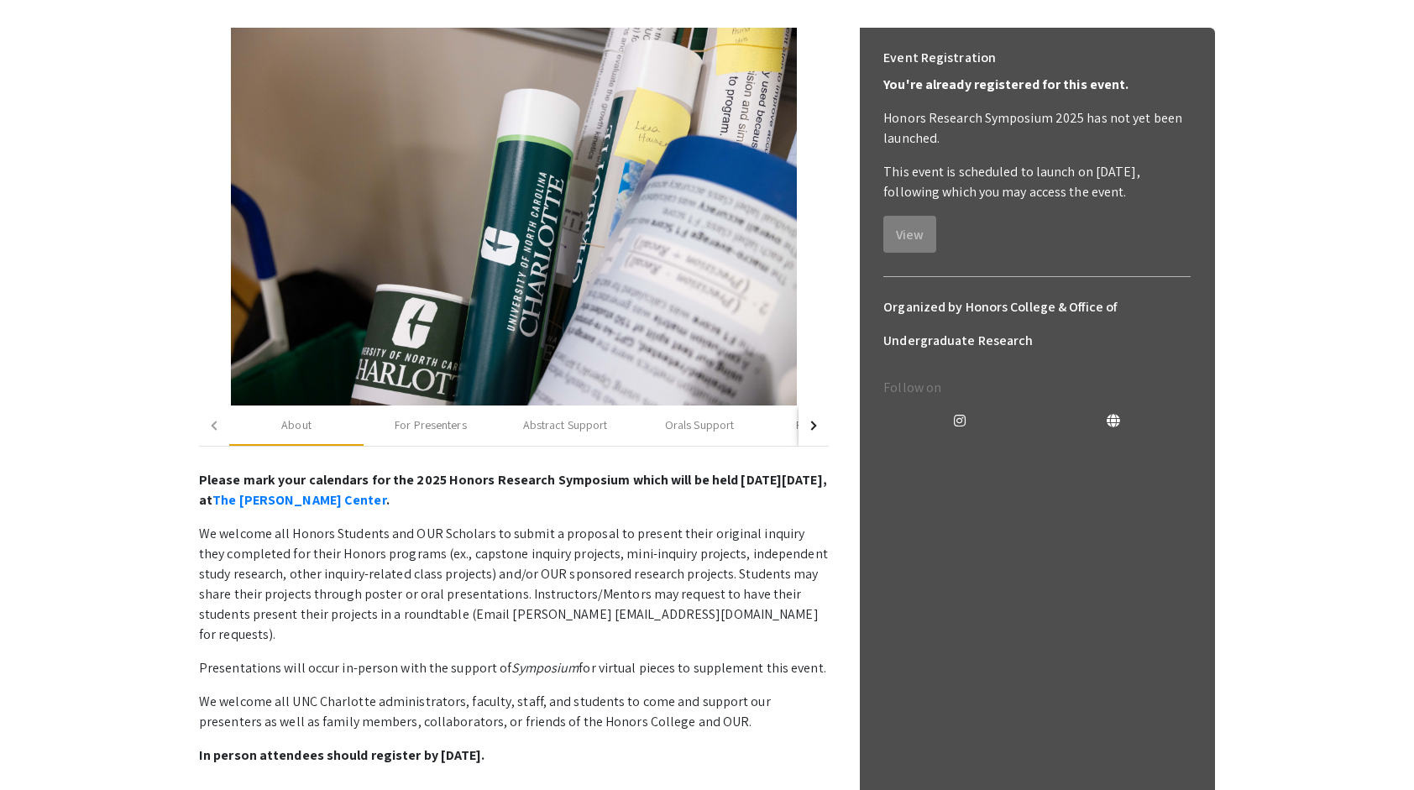
scroll to position [235, 0]
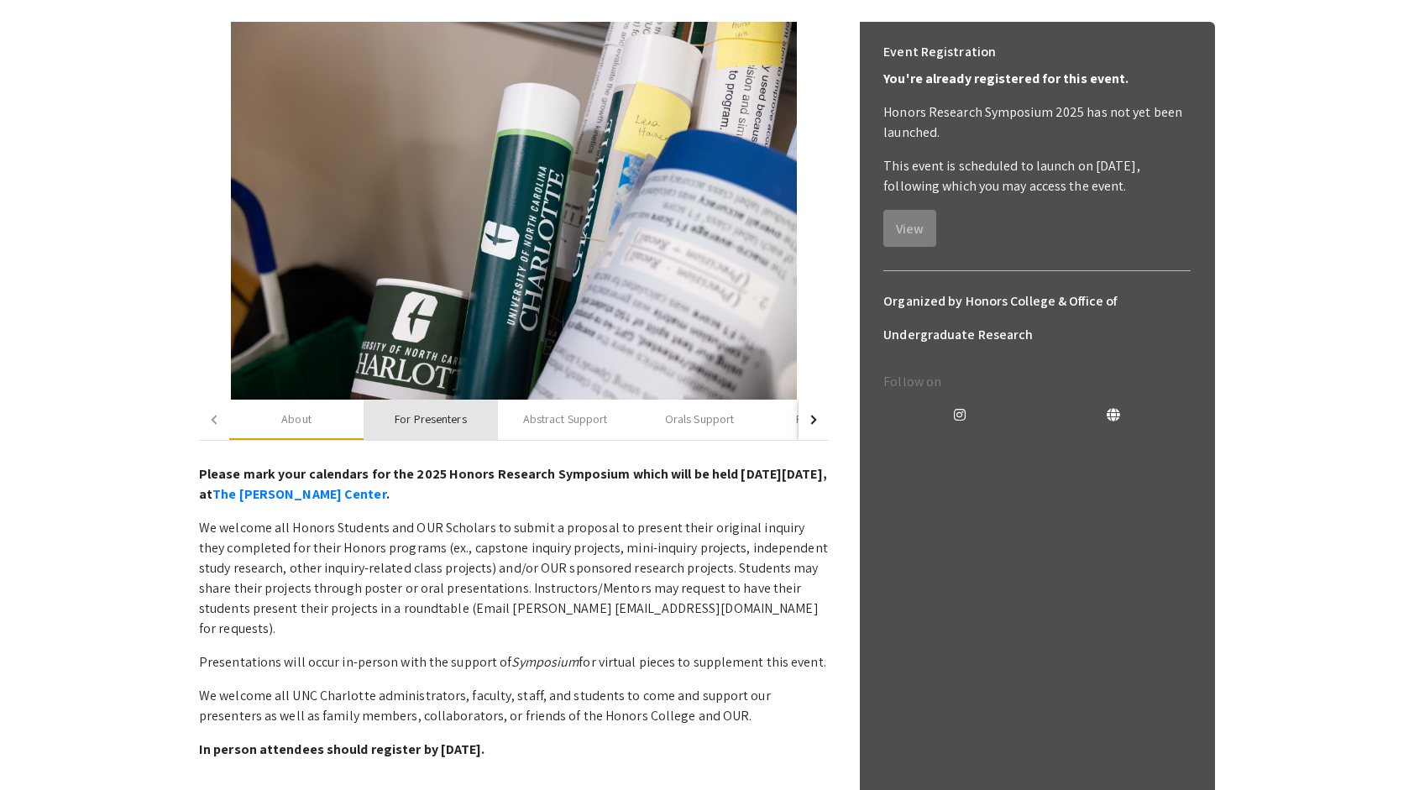
click at [436, 426] on div "For Presenters" at bounding box center [430, 420] width 71 height 18
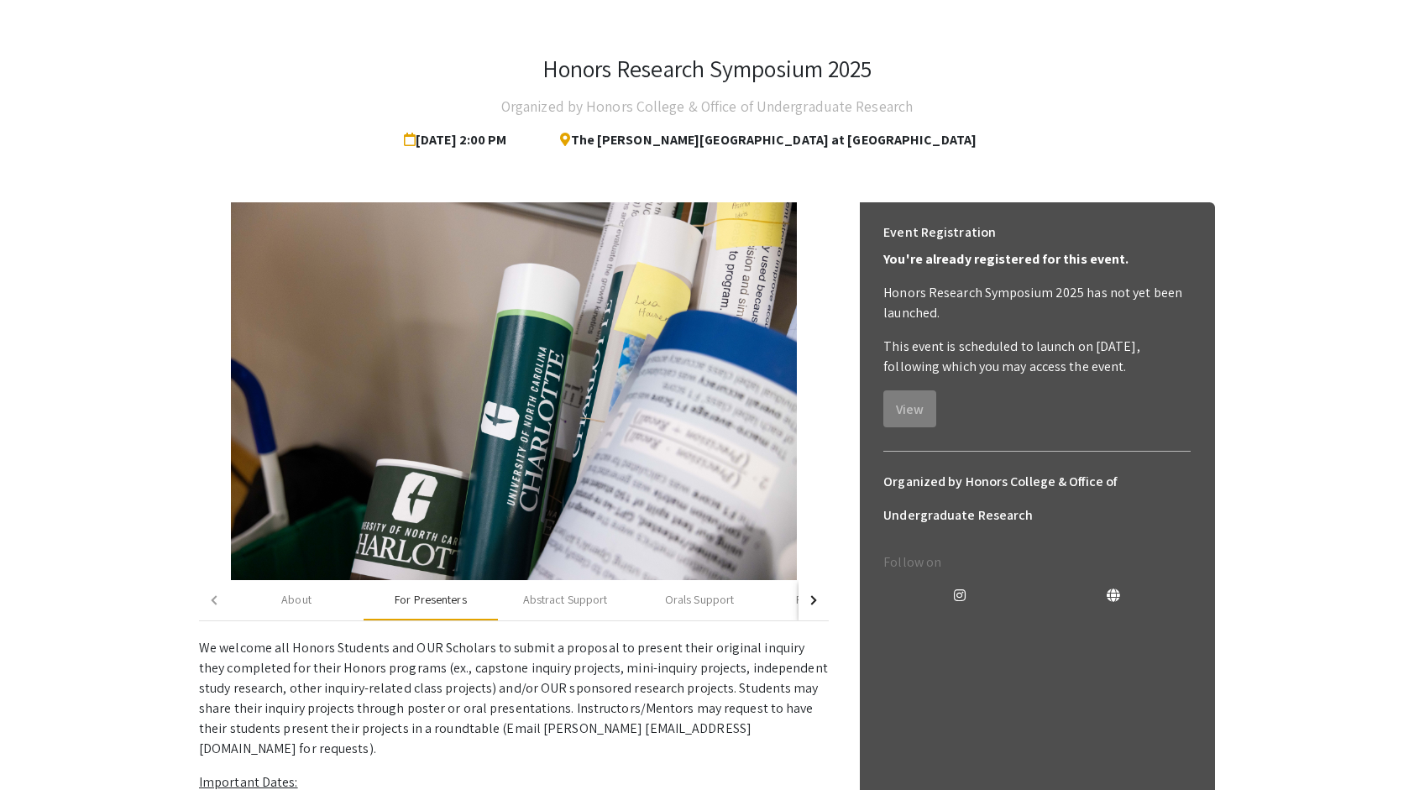
scroll to position [0, 0]
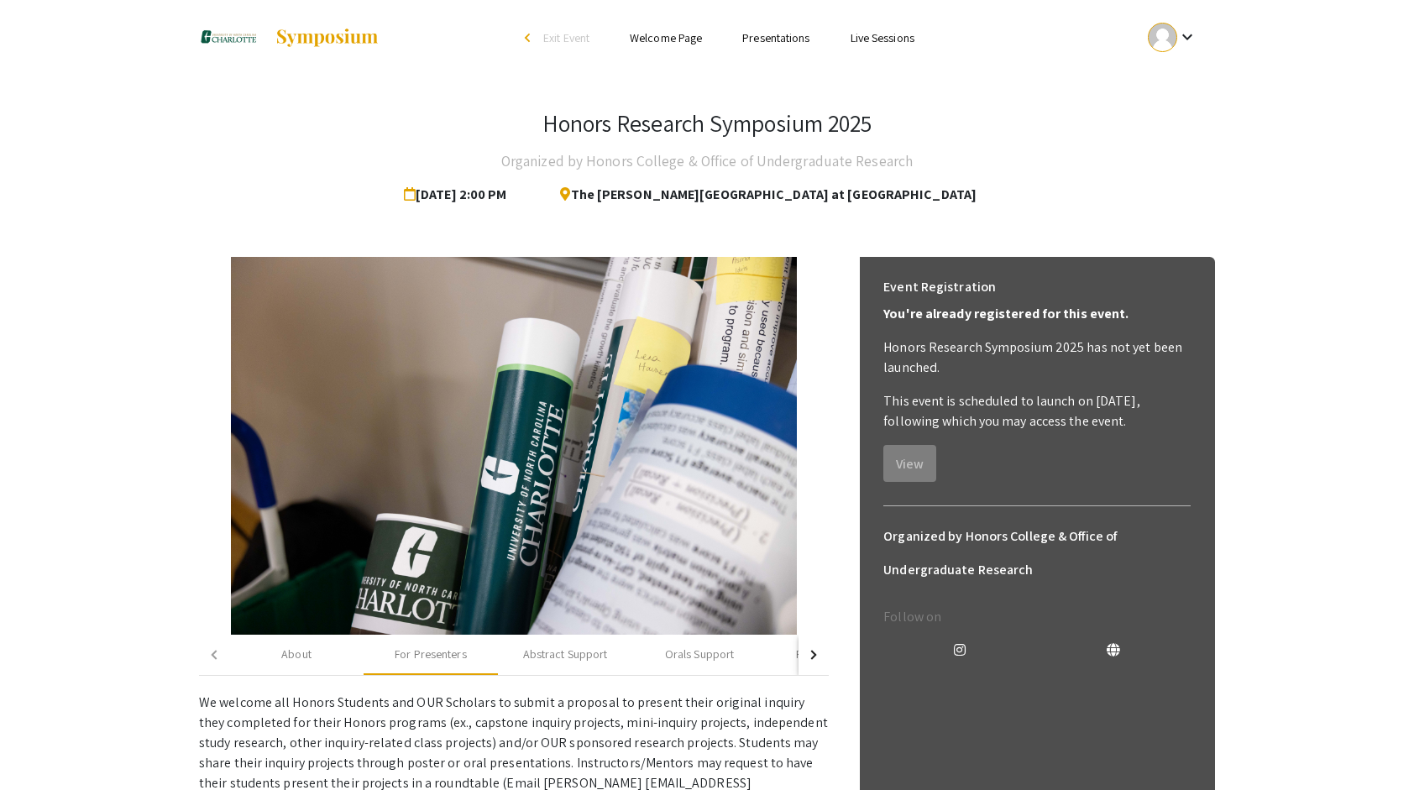
click at [650, 45] on link "Welcome Page" at bounding box center [666, 37] width 72 height 15
click at [650, 39] on link "Welcome Page" at bounding box center [666, 37] width 72 height 15
click at [567, 658] on div "Abstract Support" at bounding box center [565, 655] width 85 height 18
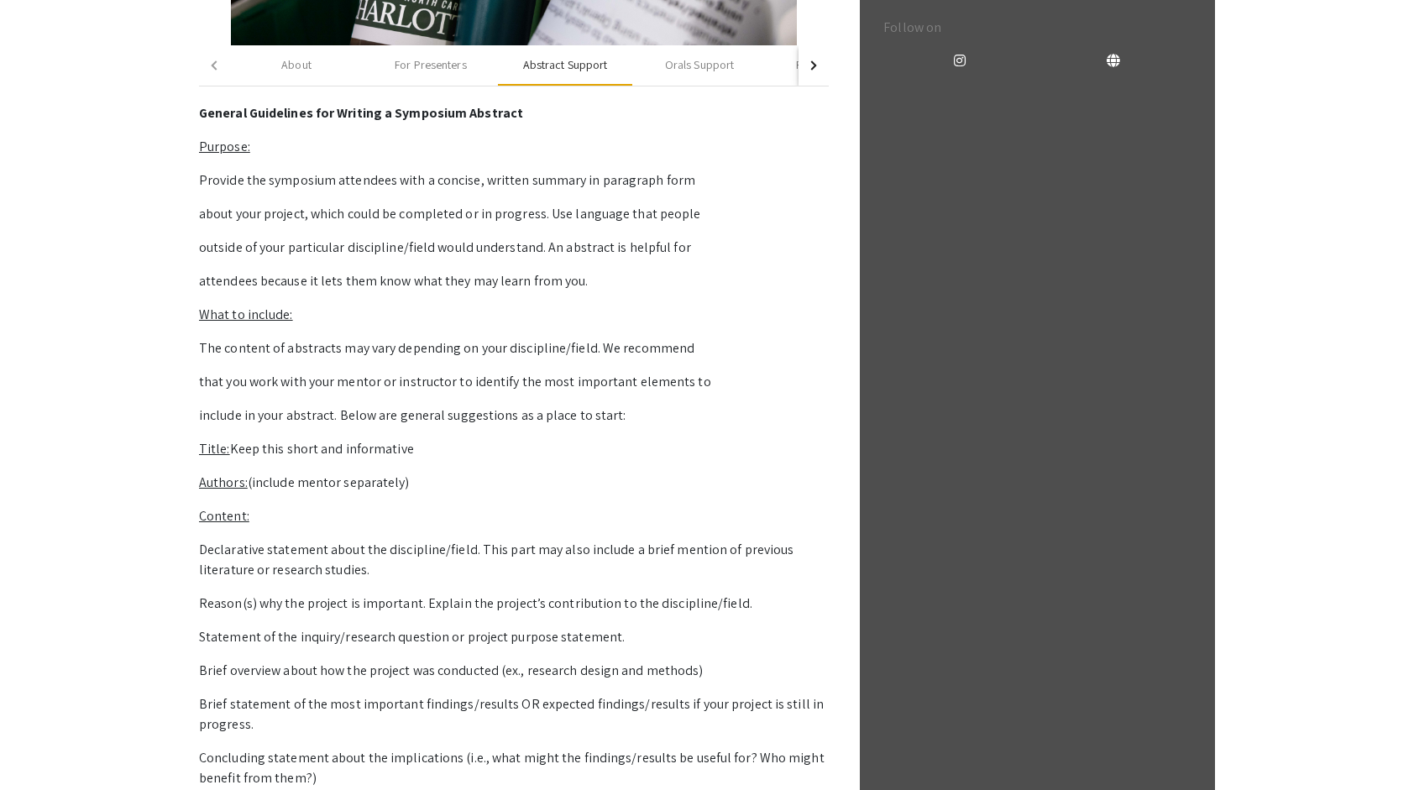
scroll to position [590, 0]
